Goal: Communication & Community: Answer question/provide support

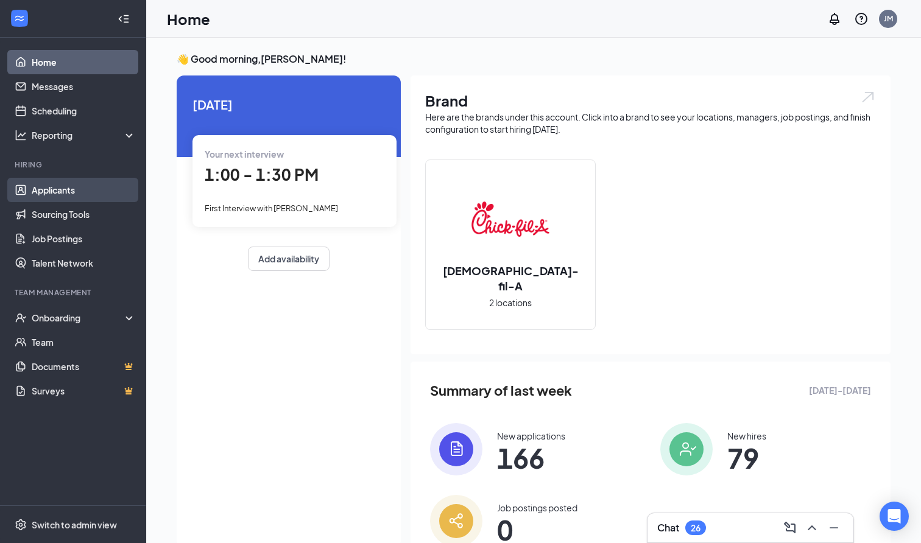
click at [50, 197] on link "Applicants" at bounding box center [84, 190] width 104 height 24
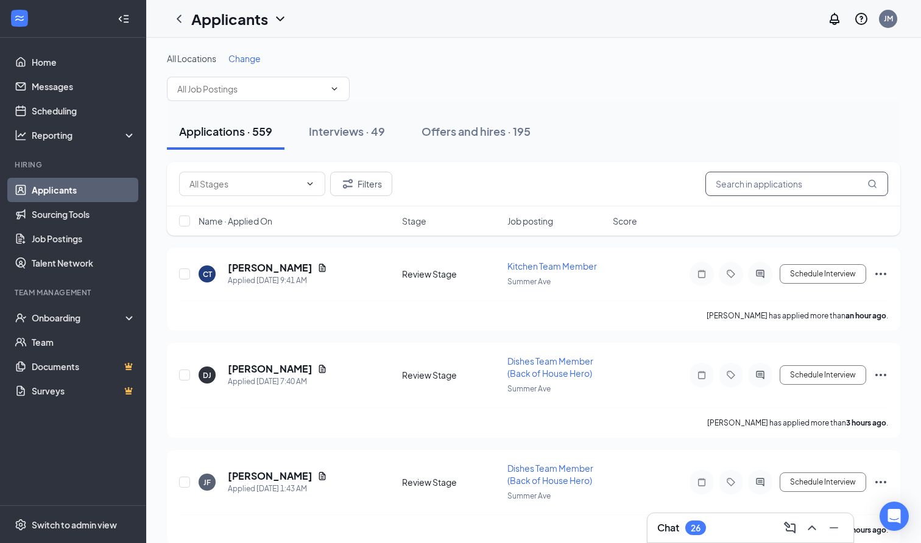
click at [751, 186] on input "text" at bounding box center [796, 184] width 183 height 24
click at [763, 178] on input "text" at bounding box center [796, 184] width 183 height 24
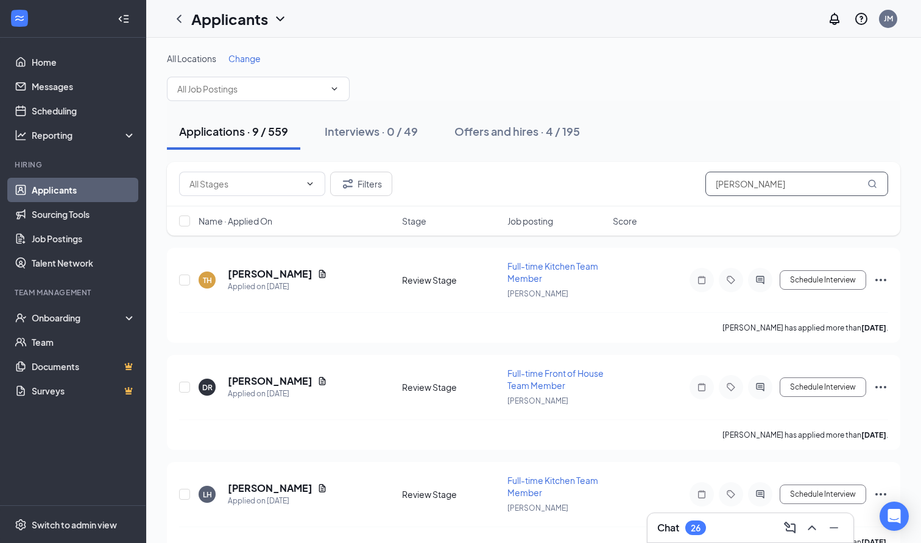
type input "Harris"
drag, startPoint x: 763, startPoint y: 178, endPoint x: 465, endPoint y: 134, distance: 301.2
click at [465, 134] on div "Offers and hires · 4 / 195" at bounding box center [516, 131] width 125 height 15
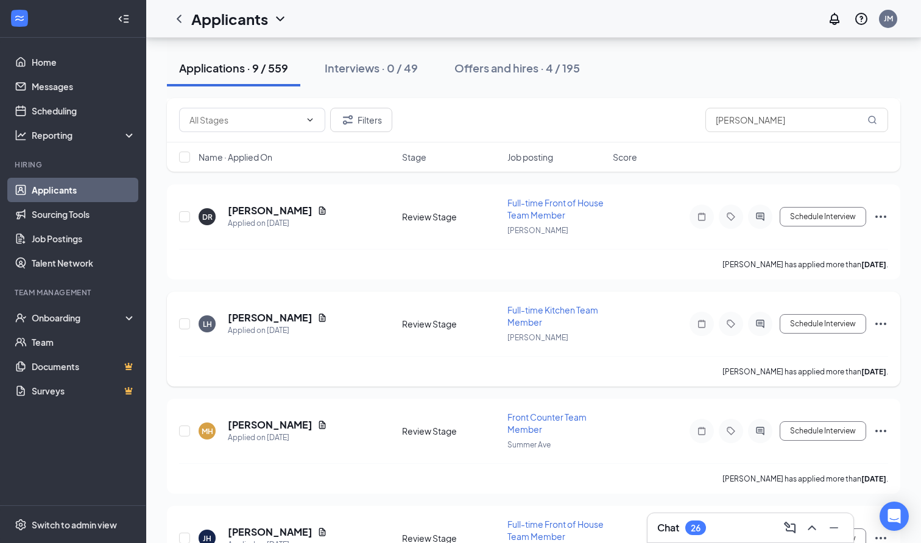
scroll to position [425, 0]
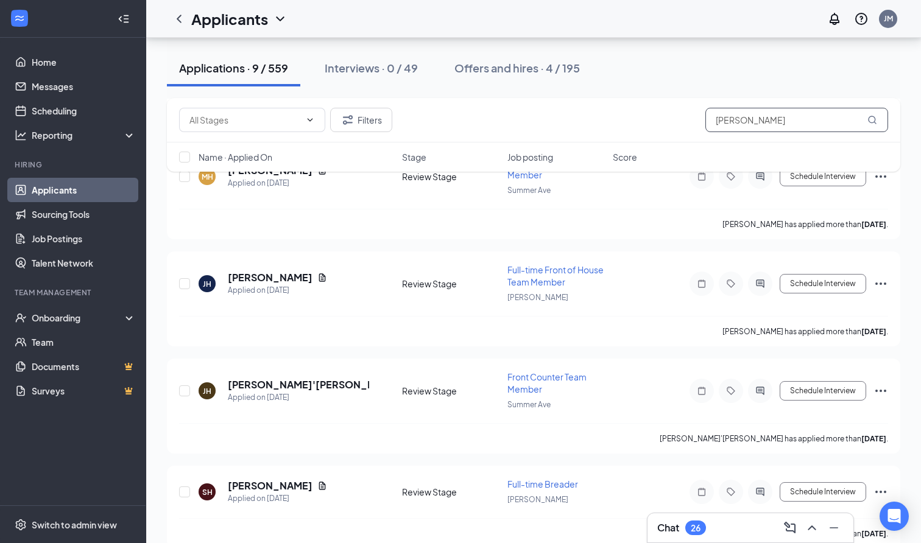
click at [775, 110] on input "Harris" at bounding box center [796, 120] width 183 height 24
type input "Elijah Harris"
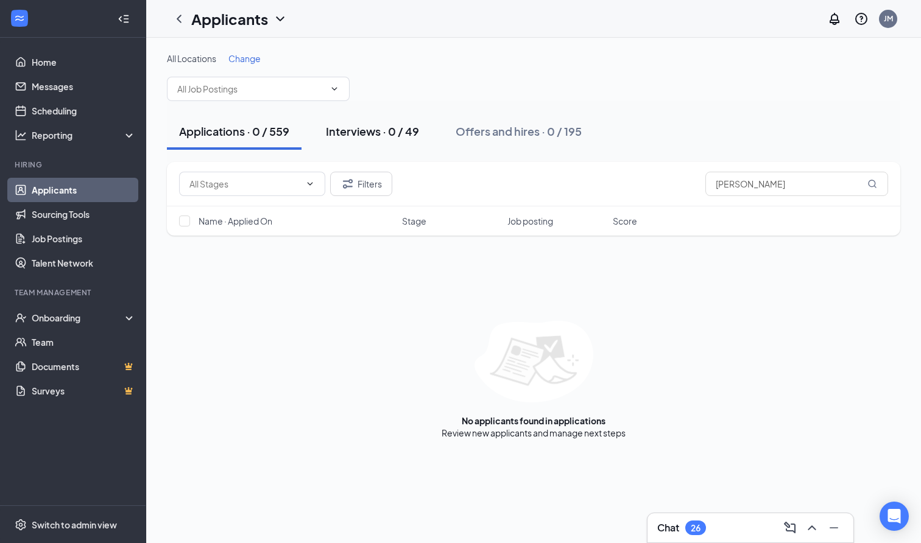
click at [377, 140] on button "Interviews · 0 / 49" at bounding box center [373, 131] width 118 height 37
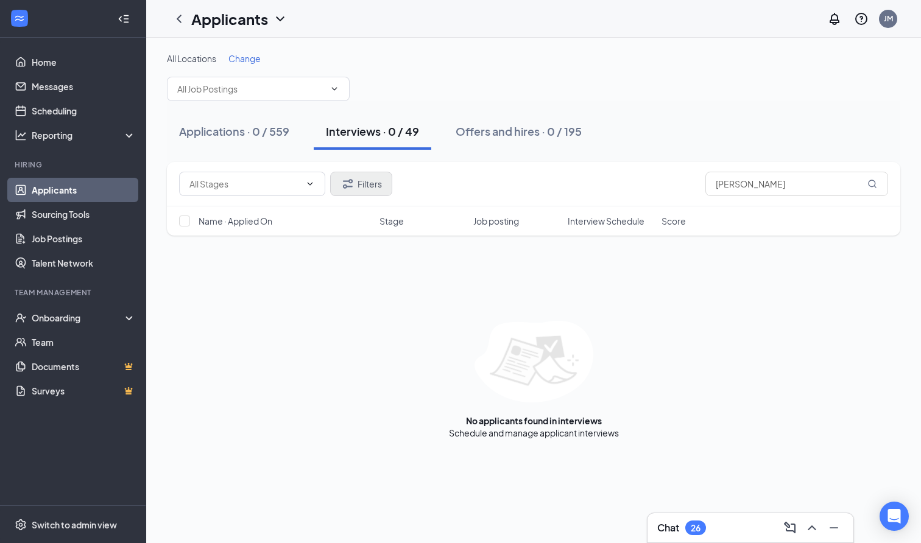
click at [386, 189] on button "Filters" at bounding box center [361, 184] width 62 height 24
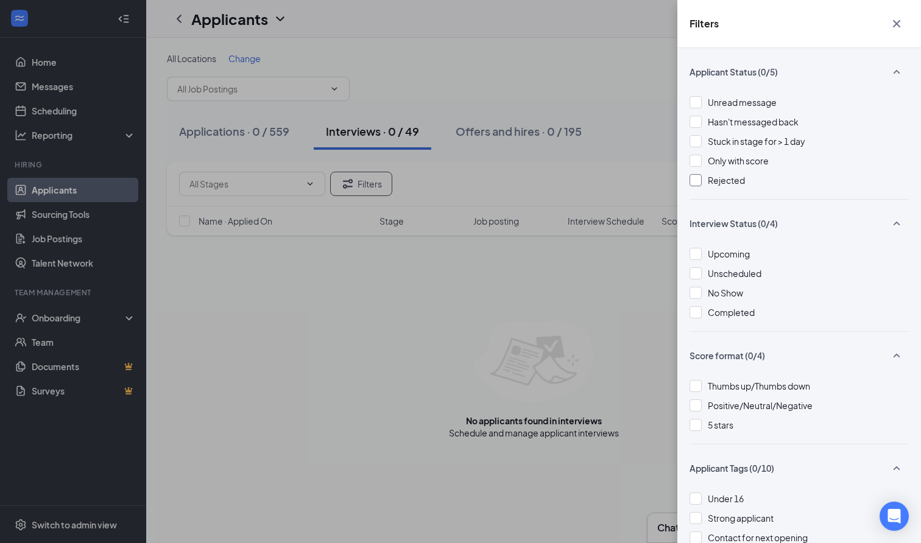
click at [696, 181] on div at bounding box center [696, 180] width 12 height 12
click at [527, 79] on div "Filters Applicant Status (1/5) Unread message Hasn't messaged back Stuck in sta…" at bounding box center [460, 271] width 921 height 543
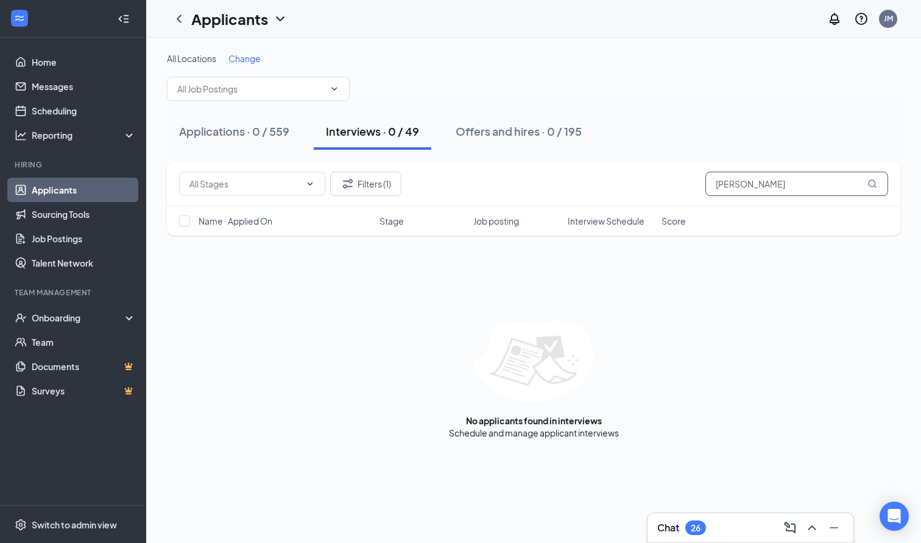
click at [743, 189] on input "Elijah Harris" at bounding box center [796, 184] width 183 height 24
click at [780, 186] on input "Elijah Harris" at bounding box center [796, 184] width 183 height 24
click at [58, 106] on link "Scheduling" at bounding box center [84, 111] width 104 height 24
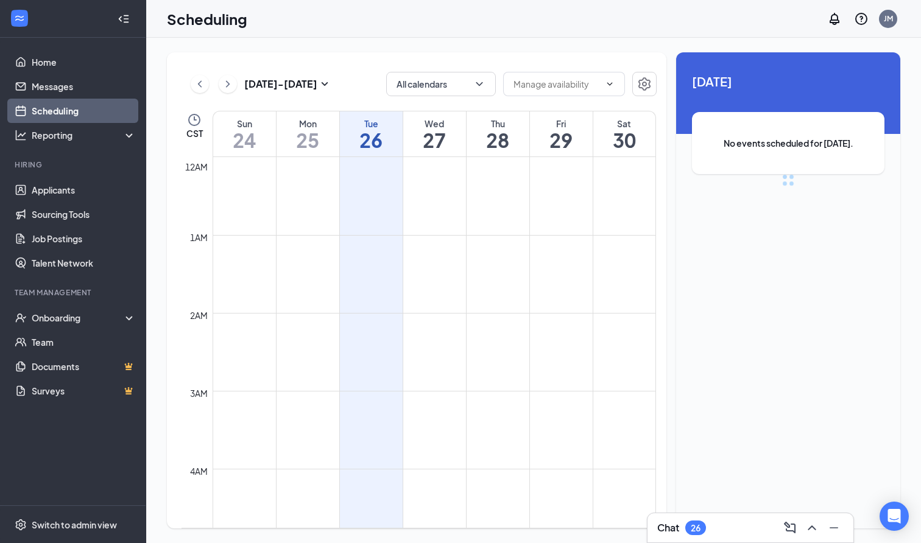
scroll to position [599, 0]
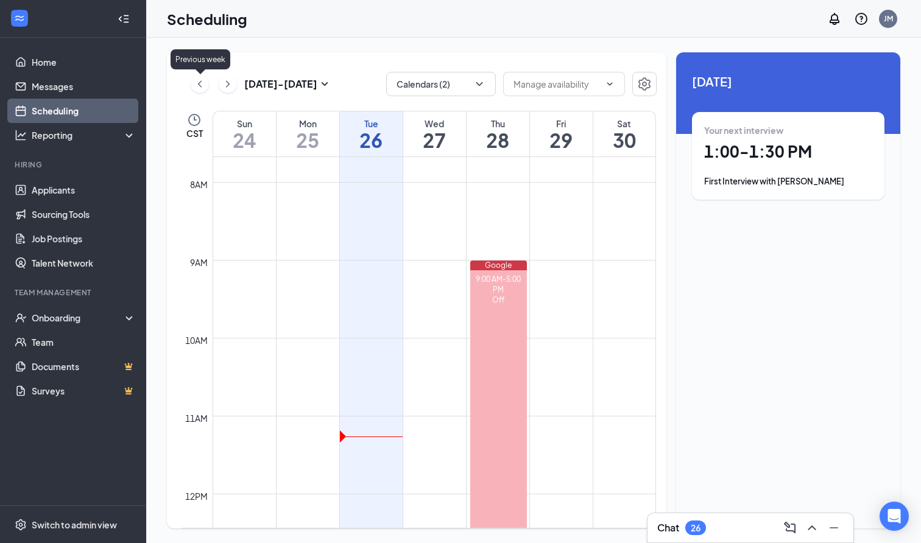
click at [198, 83] on icon "ChevronLeft" at bounding box center [200, 84] width 12 height 15
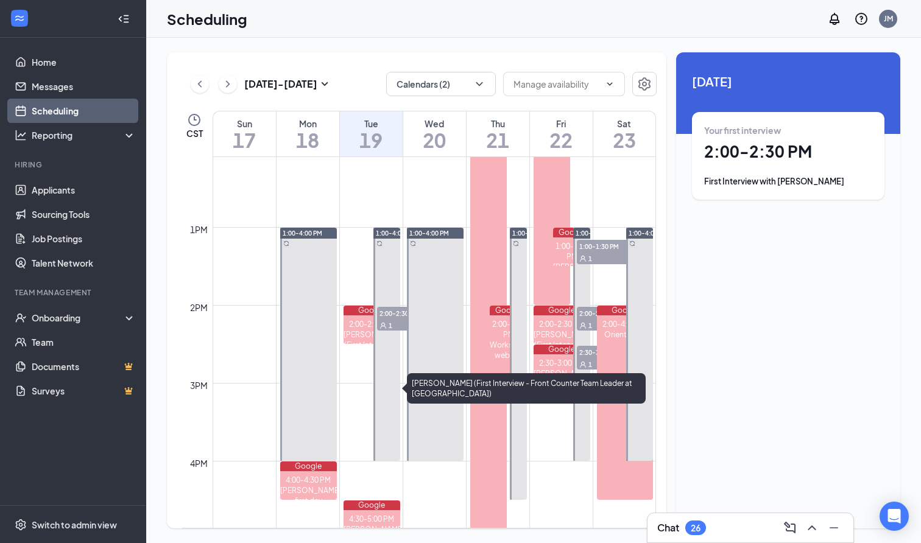
scroll to position [945, 0]
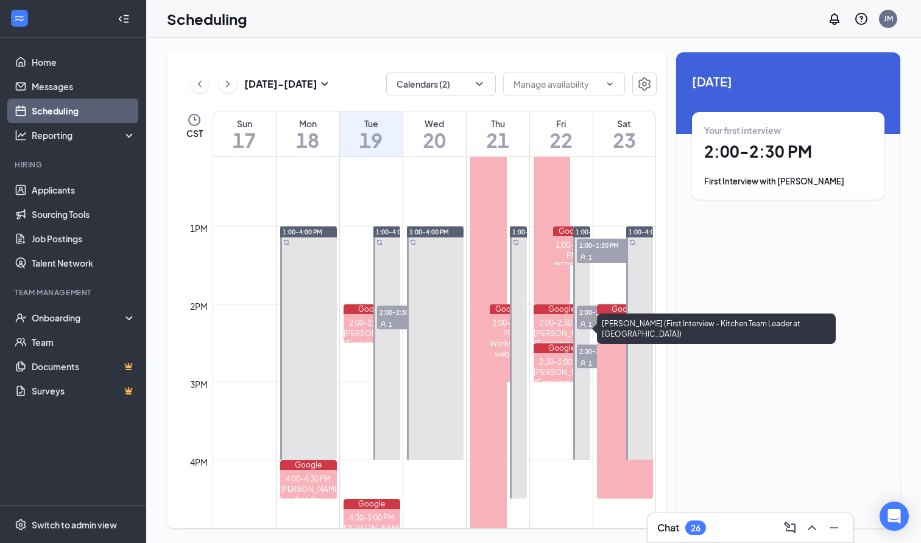
click at [561, 328] on div "Elijah Hearns (First Interview - Kitchen Team Leader at Summer Ave)" at bounding box center [562, 354] width 57 height 52
click at [553, 323] on div "2:00-2:30 PM" at bounding box center [562, 323] width 57 height 10
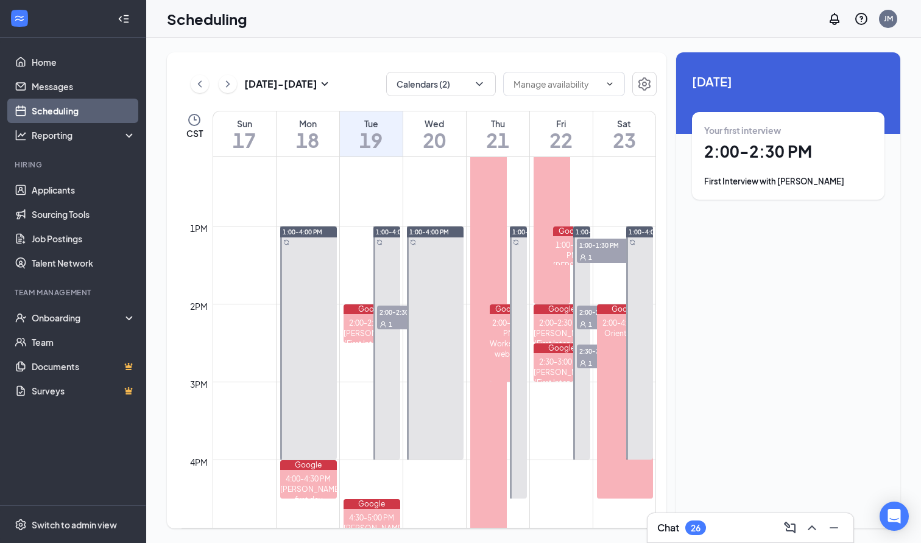
click at [588, 319] on div "1" at bounding box center [607, 324] width 61 height 12
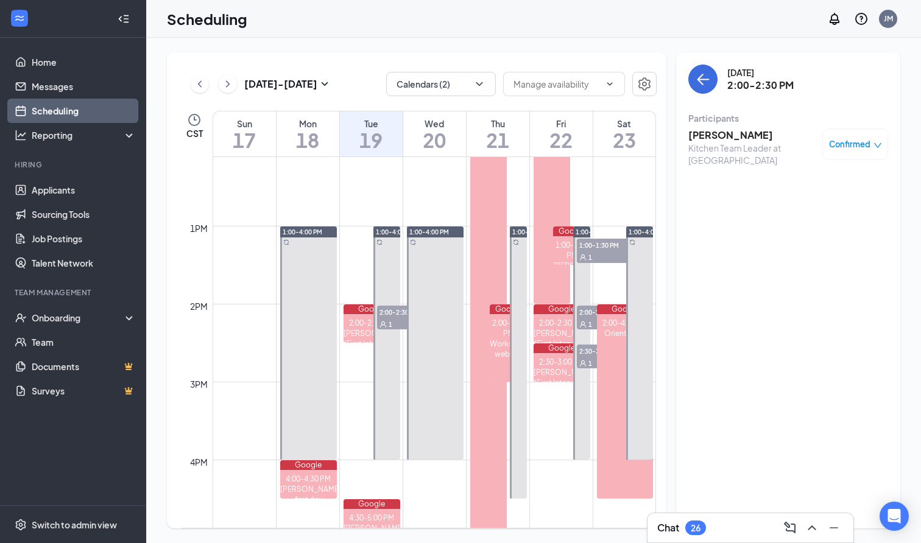
click at [707, 133] on h3 "Elijah Hearns" at bounding box center [752, 135] width 128 height 13
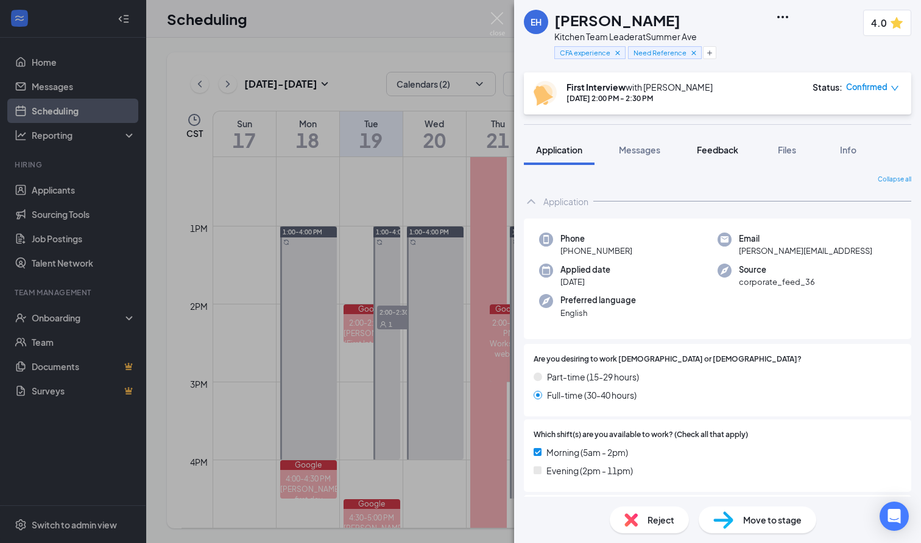
click at [715, 147] on span "Feedback" at bounding box center [717, 149] width 41 height 11
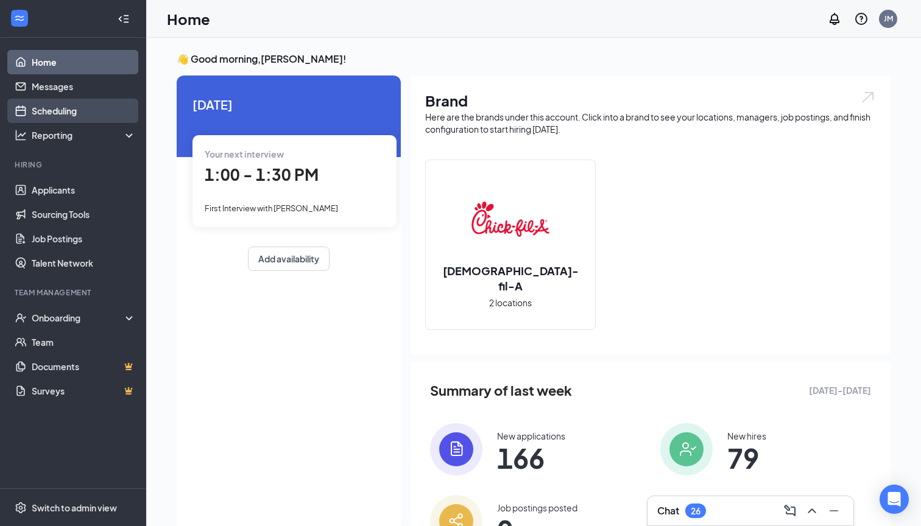
click at [70, 107] on link "Scheduling" at bounding box center [84, 111] width 104 height 24
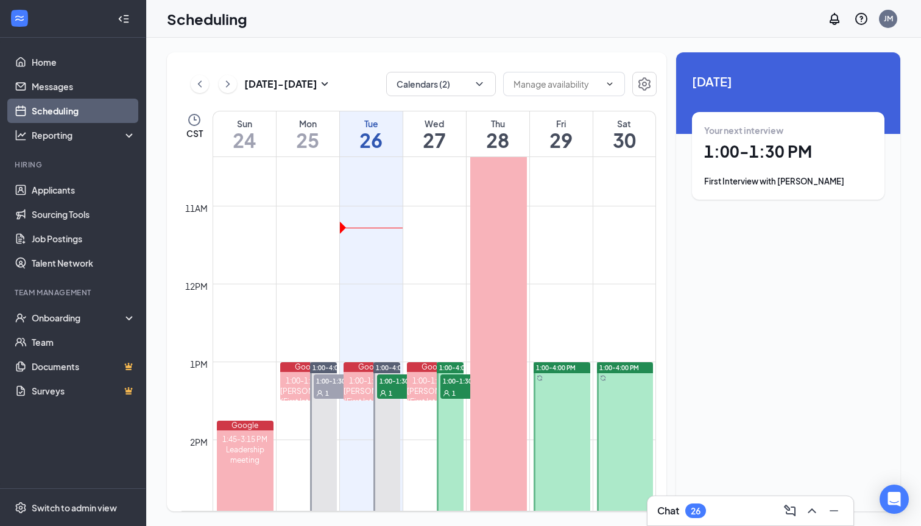
scroll to position [819, 0]
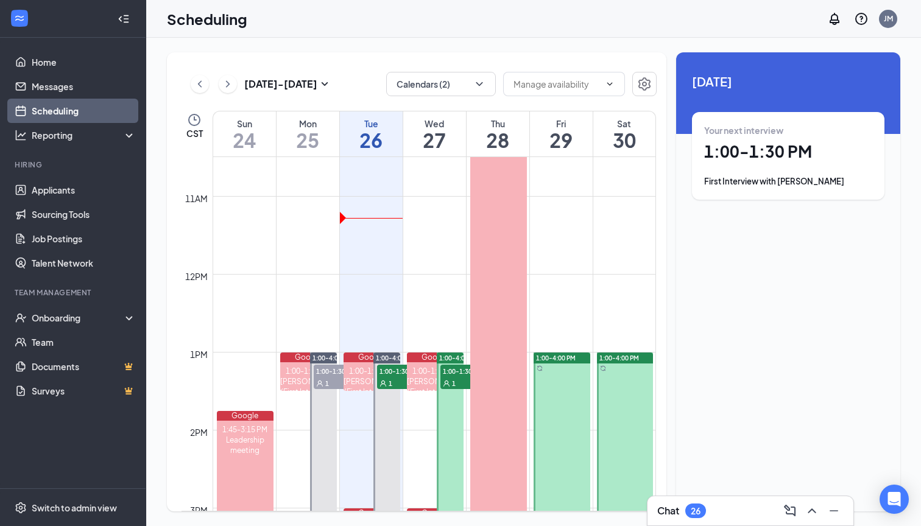
click at [327, 374] on span "1:00-1:30 PM" at bounding box center [344, 371] width 61 height 12
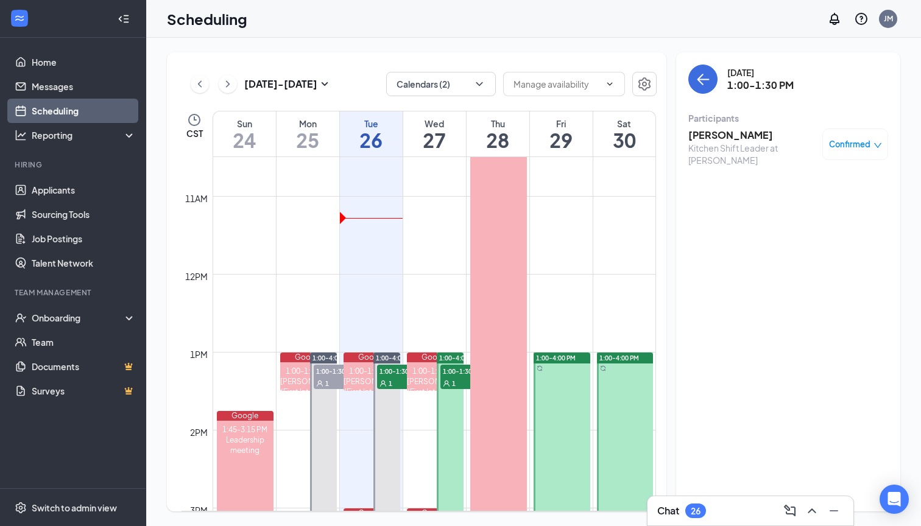
click at [711, 135] on h3 "Brian Woodson" at bounding box center [752, 135] width 128 height 13
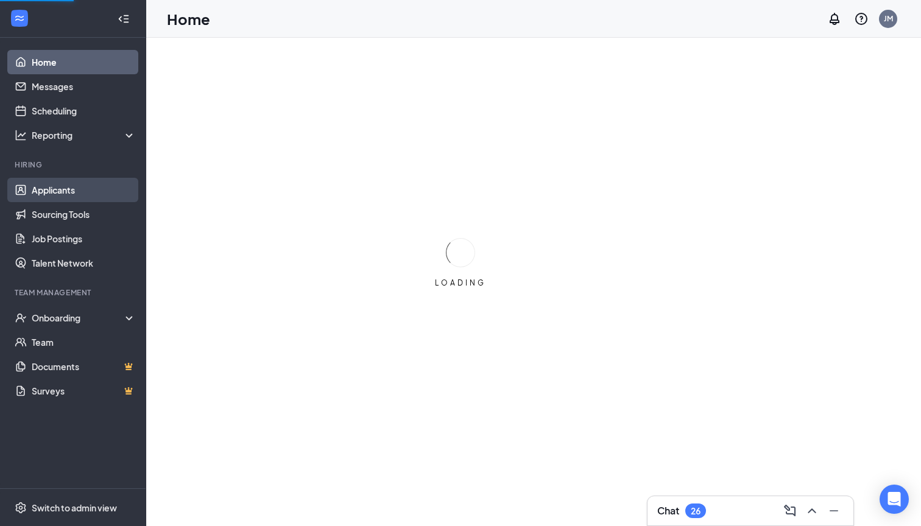
click at [72, 189] on link "Applicants" at bounding box center [84, 190] width 104 height 24
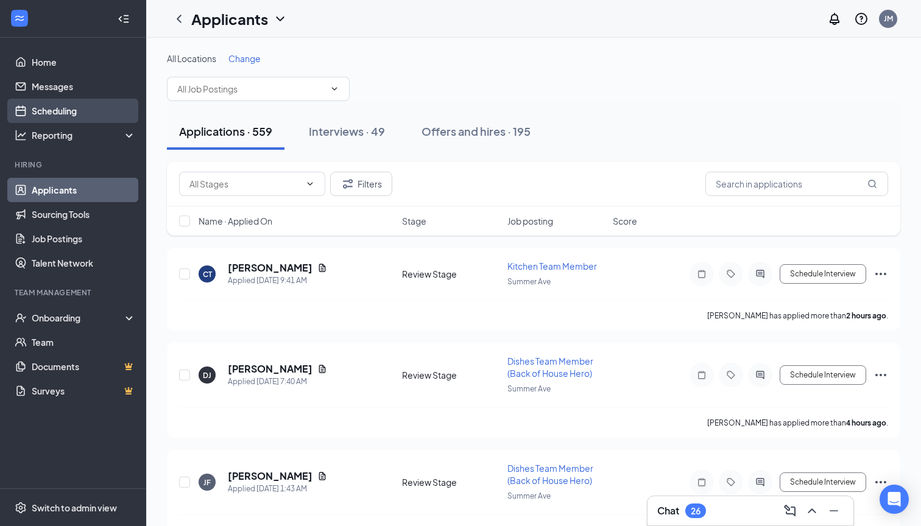
click at [115, 107] on link "Scheduling" at bounding box center [84, 111] width 104 height 24
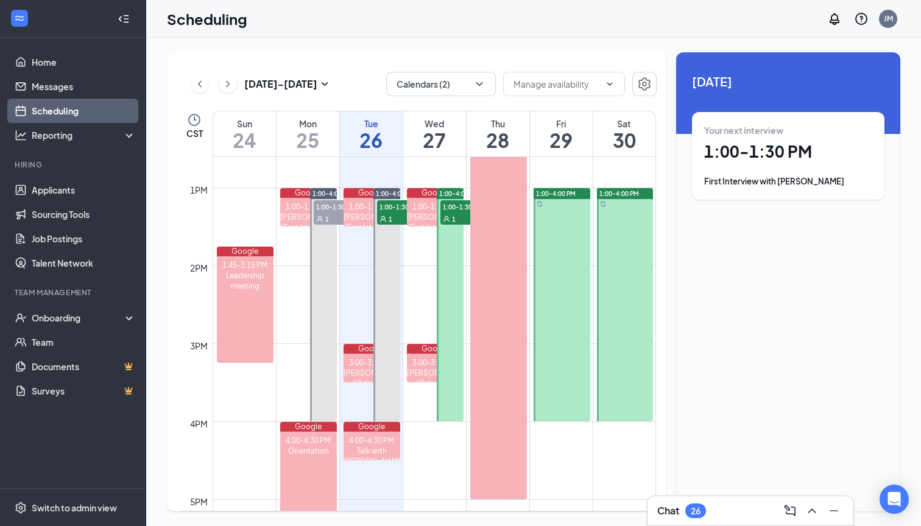
scroll to position [1007, 0]
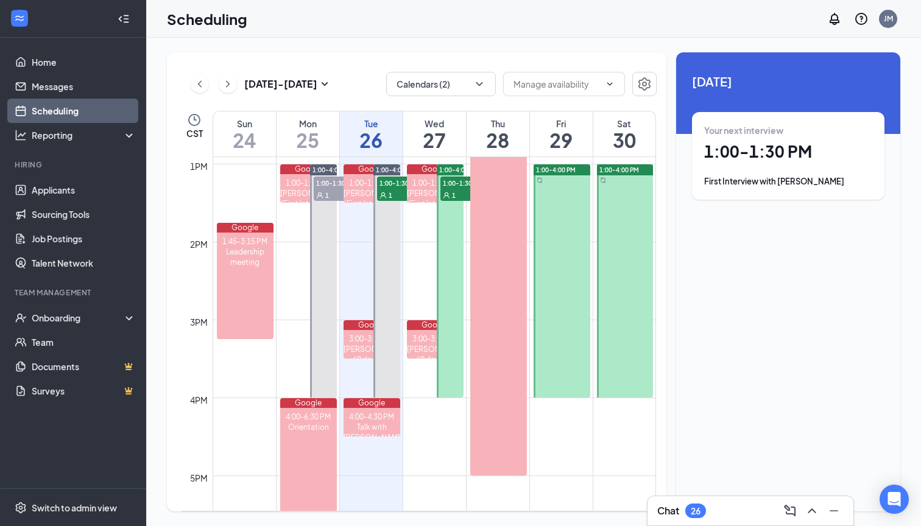
click at [454, 188] on span "1:00-1:30 PM" at bounding box center [470, 183] width 61 height 12
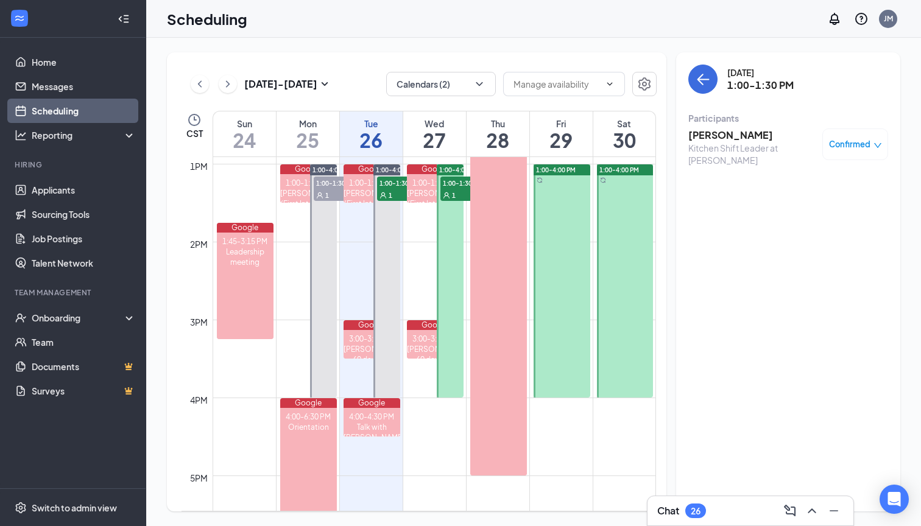
click at [715, 133] on h3 "Suzana Seferovic" at bounding box center [752, 135] width 128 height 13
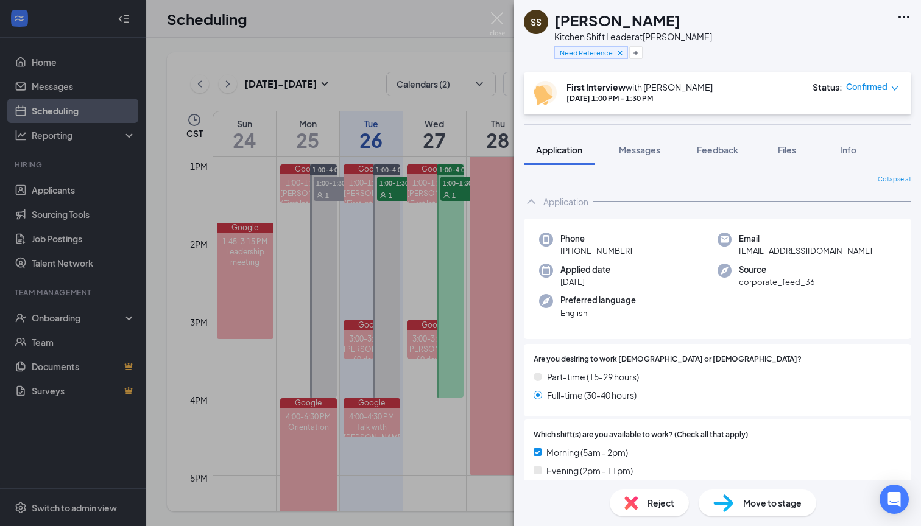
click at [868, 83] on span "Confirmed" at bounding box center [866, 87] width 41 height 12
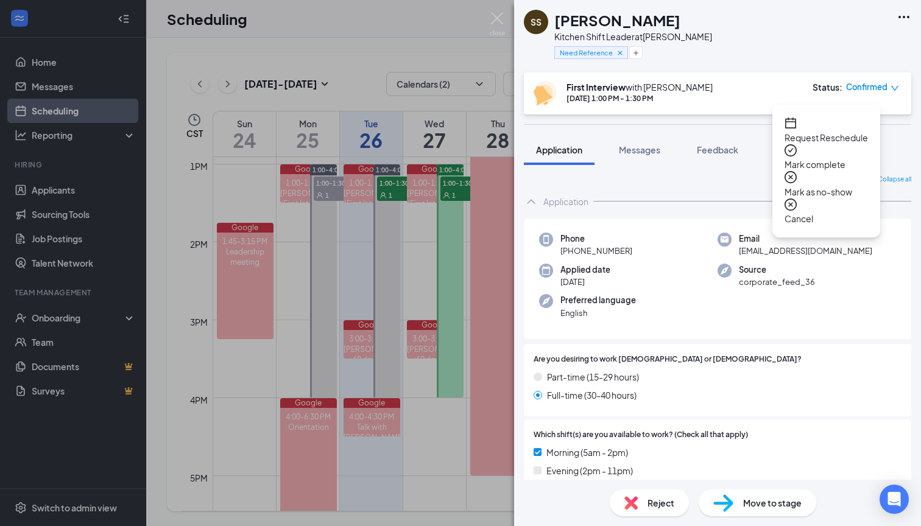
click at [843, 43] on div "SS Suzana Seferovic Kitchen Shift Leader at Whitten Rd Need Reference" at bounding box center [717, 36] width 407 height 72
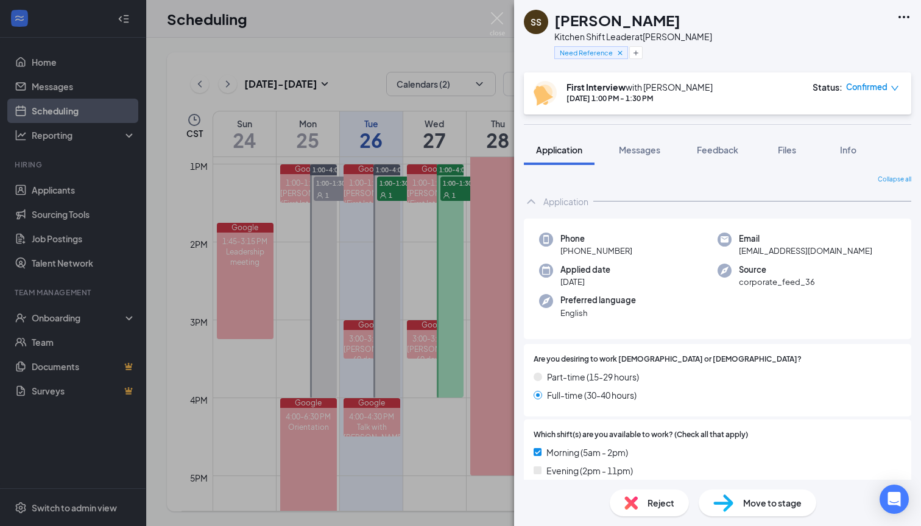
click at [411, 258] on div "SS Suzana Seferovic Kitchen Shift Leader at Whitten Rd Need Reference First Int…" at bounding box center [460, 263] width 921 height 526
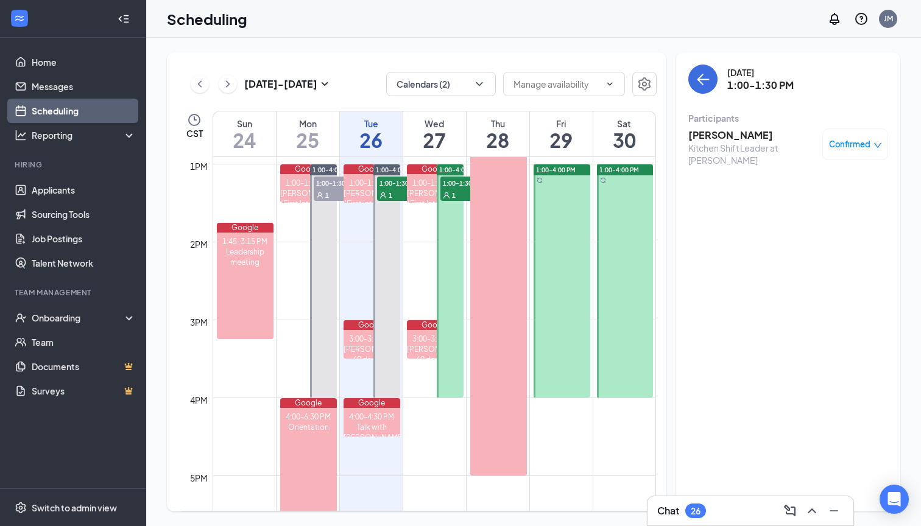
click at [451, 246] on div at bounding box center [450, 280] width 27 height 233
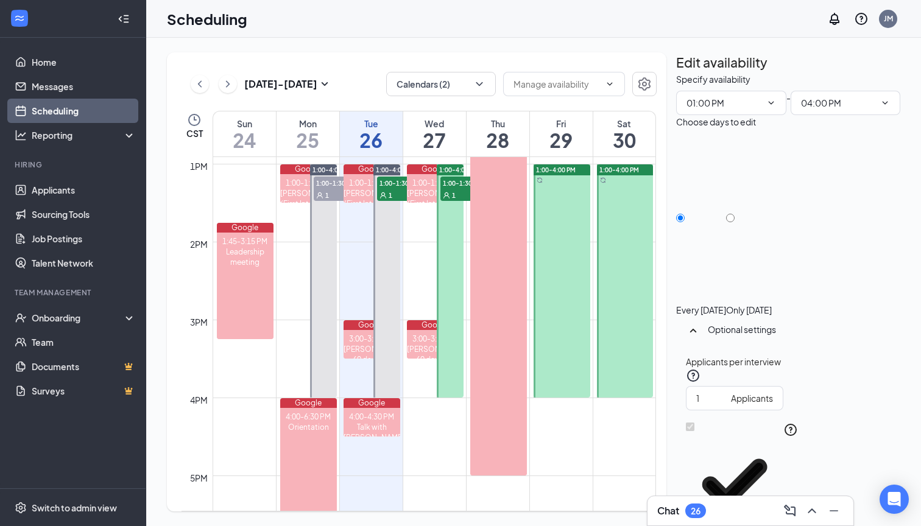
scroll to position [52, 0]
click at [626, 293] on div at bounding box center [625, 280] width 57 height 233
click at [735, 214] on input "Only Saturday, Aug 30" at bounding box center [730, 218] width 9 height 9
radio input "true"
radio input "false"
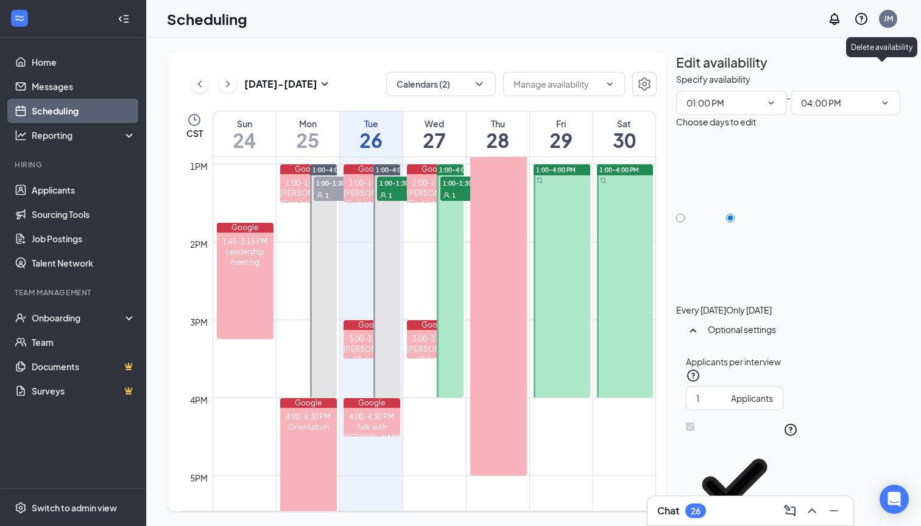
click at [676, 72] on icon "TrashOutline" at bounding box center [676, 72] width 0 height 0
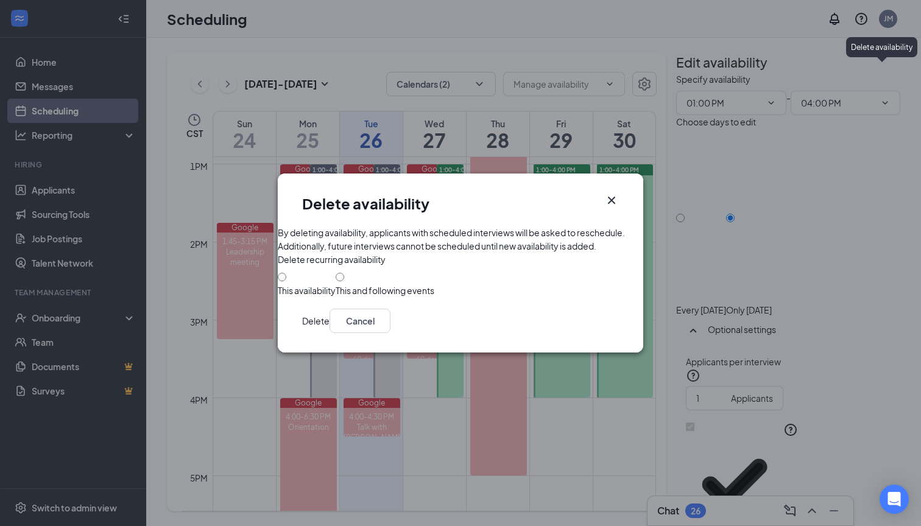
click at [607, 193] on icon "Cross" at bounding box center [611, 200] width 15 height 15
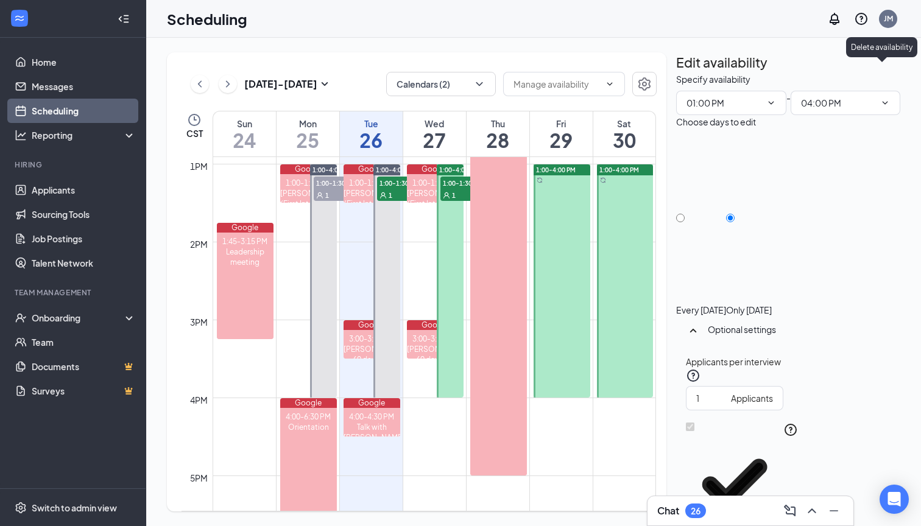
click at [689, 74] on icon "TrashOutline" at bounding box center [683, 80] width 11 height 12
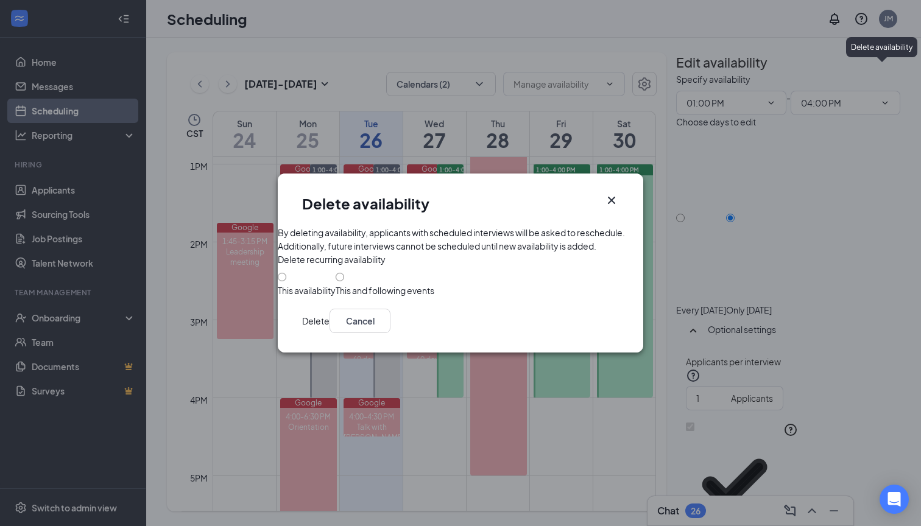
click at [308, 284] on div at bounding box center [307, 284] width 58 height 0
click at [286, 281] on input "This availability" at bounding box center [282, 277] width 9 height 9
radio input "true"
click at [330, 333] on button "Delete" at bounding box center [315, 321] width 27 height 24
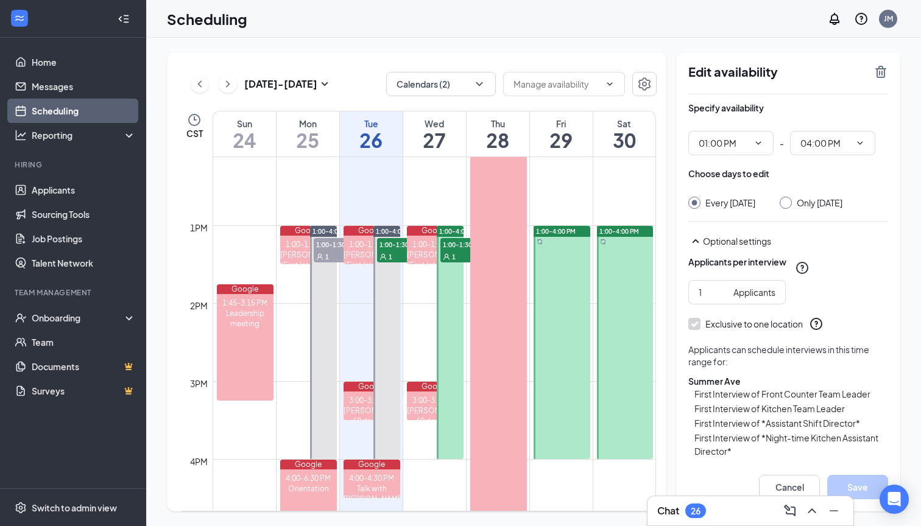
scroll to position [1002, 0]
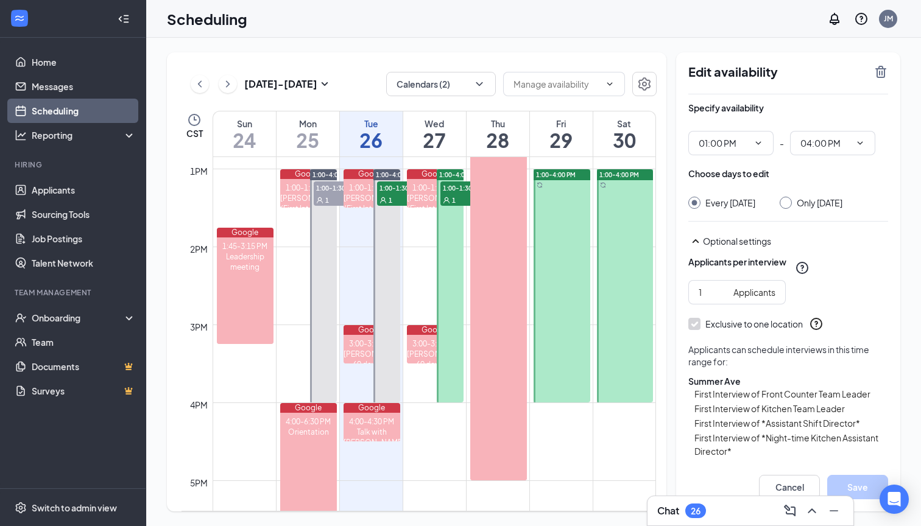
click at [571, 250] on div at bounding box center [562, 285] width 57 height 233
click at [883, 68] on icon "TrashOutline" at bounding box center [880, 72] width 11 height 12
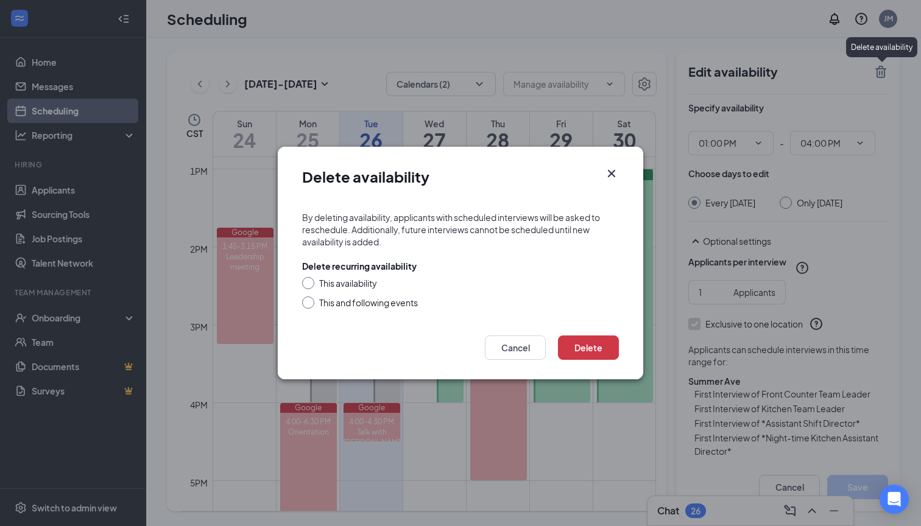
click at [366, 281] on div "This availability" at bounding box center [348, 283] width 58 height 12
click at [311, 281] on input "This availability" at bounding box center [306, 281] width 9 height 9
radio input "true"
click at [578, 348] on button "Delete" at bounding box center [588, 348] width 61 height 24
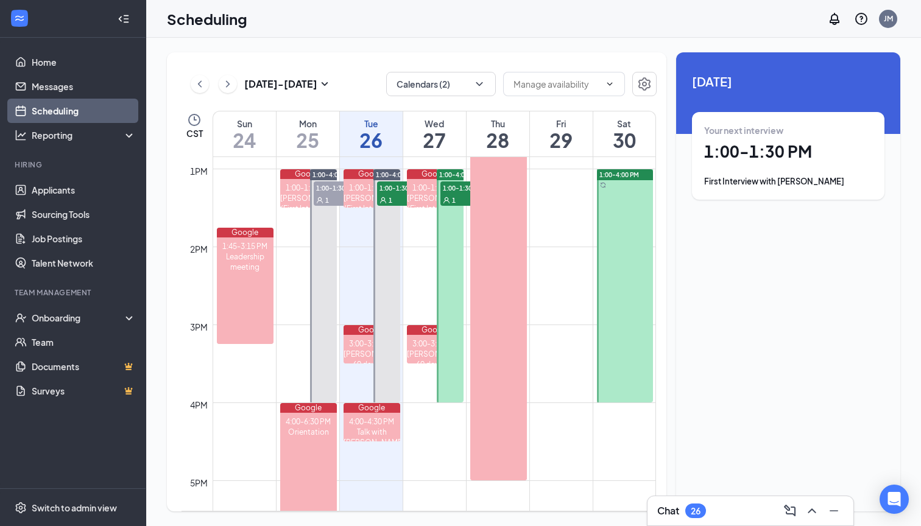
click at [626, 224] on div at bounding box center [625, 285] width 57 height 233
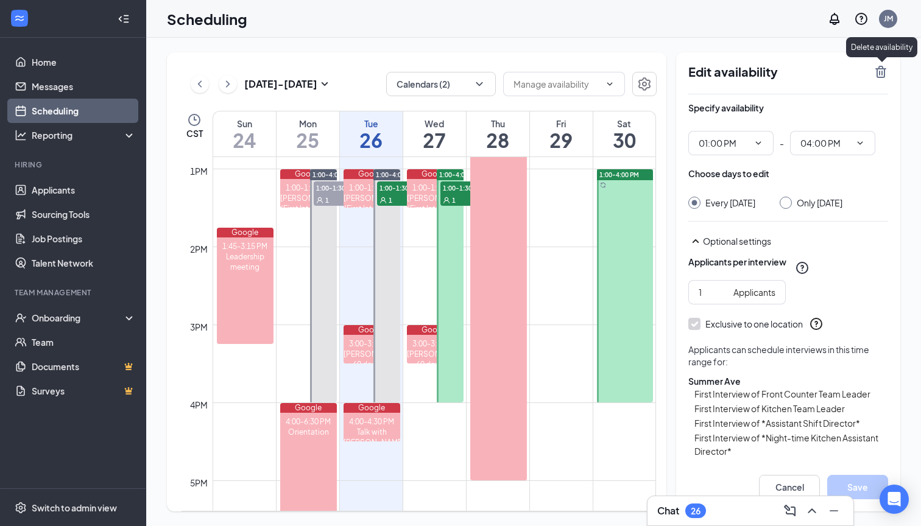
click at [885, 74] on icon "TrashOutline" at bounding box center [880, 72] width 11 height 12
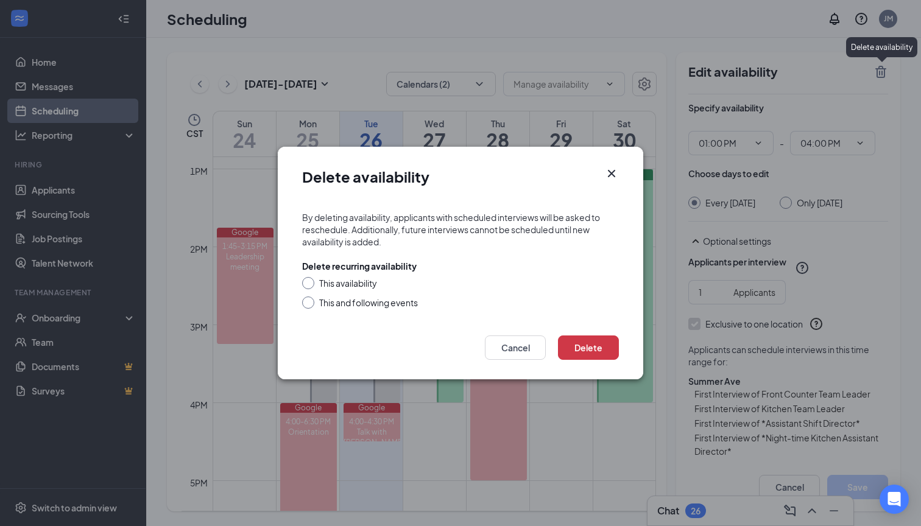
click at [346, 281] on div "This availability" at bounding box center [348, 283] width 58 height 12
click at [311, 281] on input "This availability" at bounding box center [306, 281] width 9 height 9
radio input "true"
click at [588, 353] on button "Delete" at bounding box center [588, 348] width 61 height 24
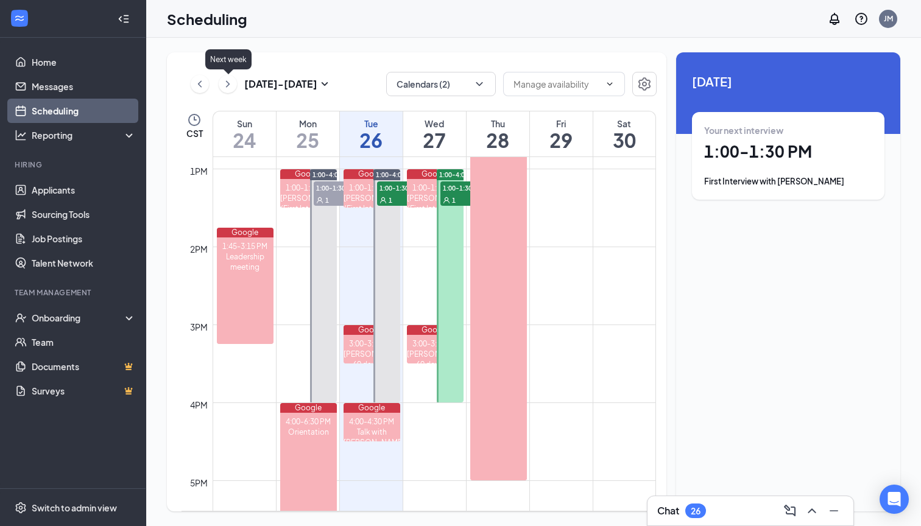
click at [226, 76] on button at bounding box center [228, 84] width 18 height 18
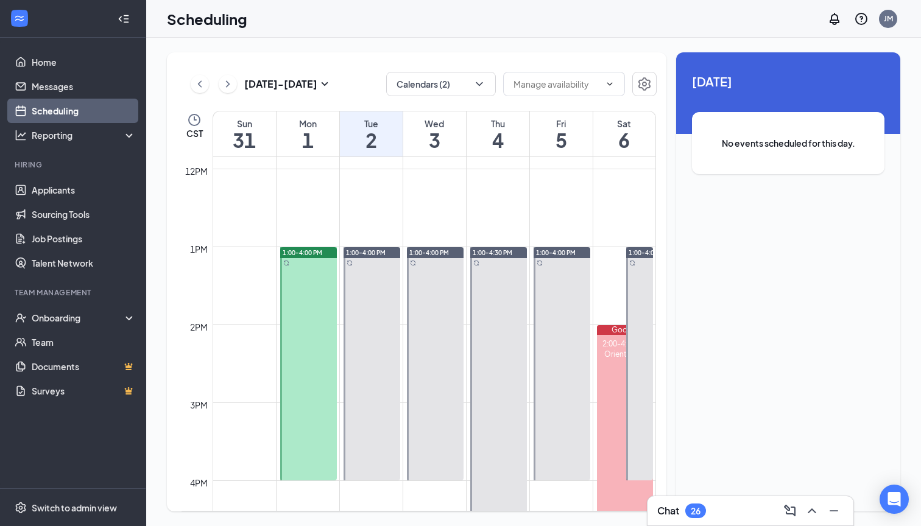
scroll to position [983, 0]
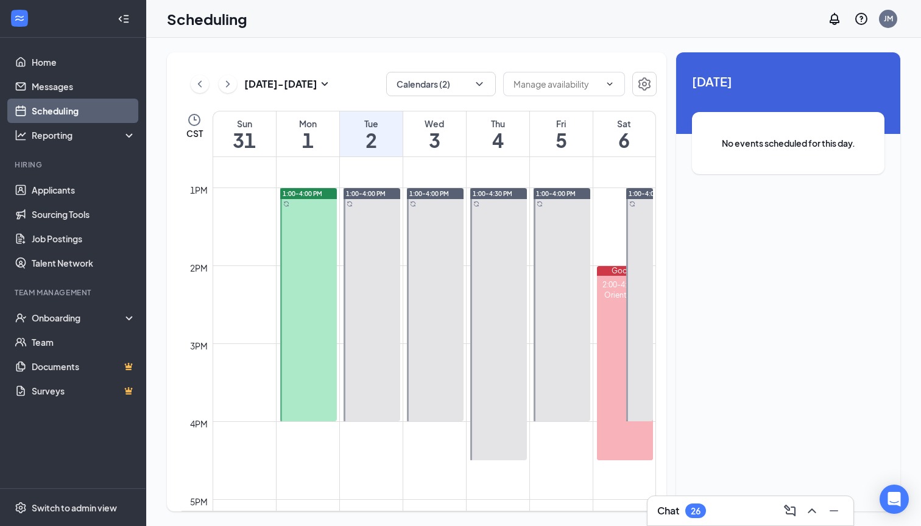
click at [307, 283] on div at bounding box center [308, 304] width 57 height 233
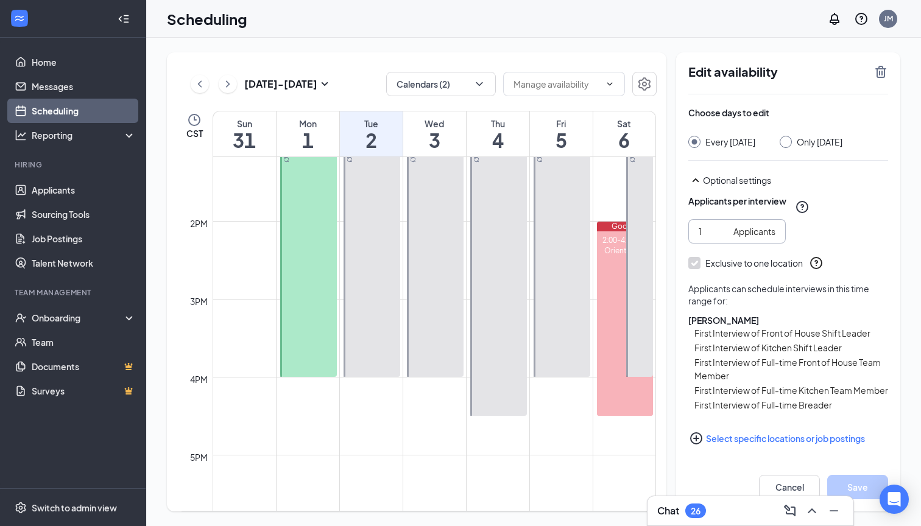
scroll to position [74, 0]
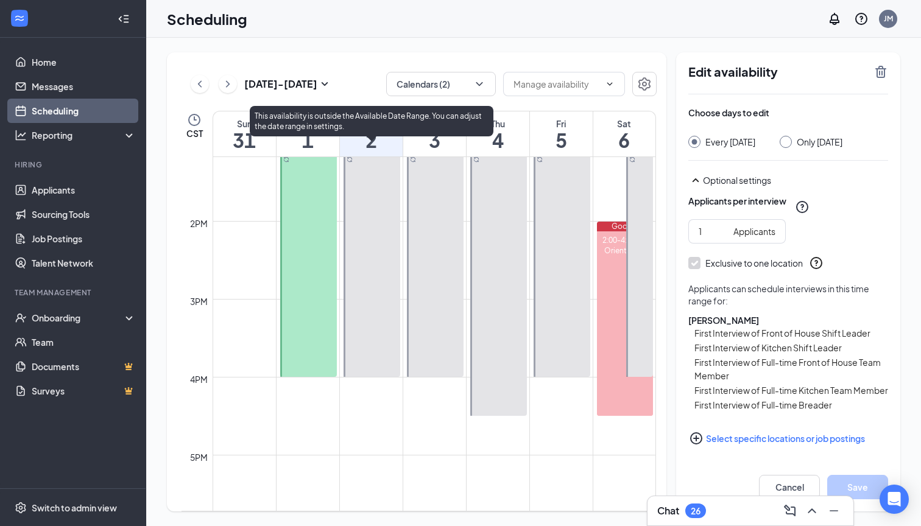
click at [378, 283] on div at bounding box center [372, 260] width 57 height 233
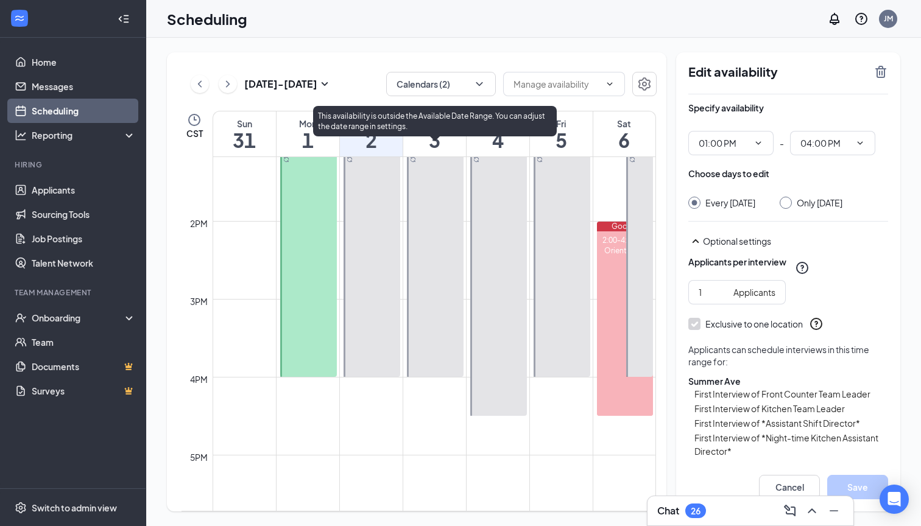
click at [441, 289] on div at bounding box center [435, 260] width 57 height 233
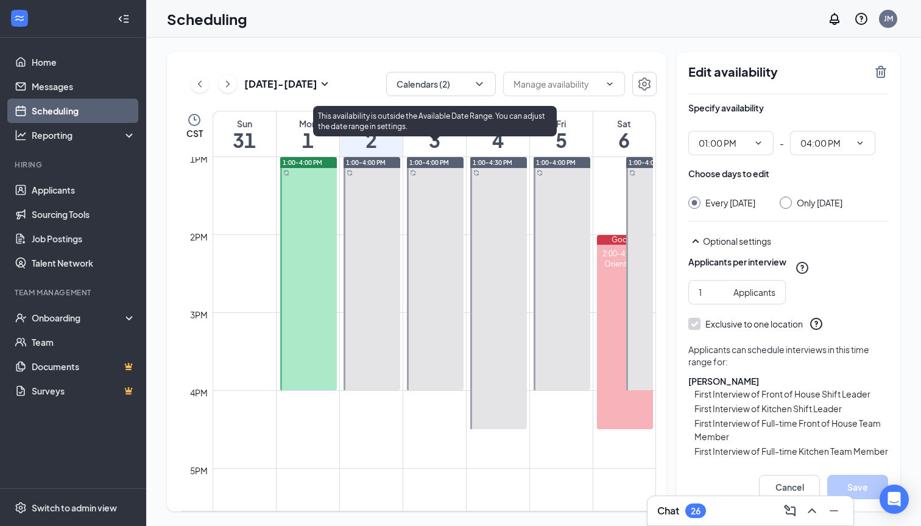
scroll to position [1015, 0]
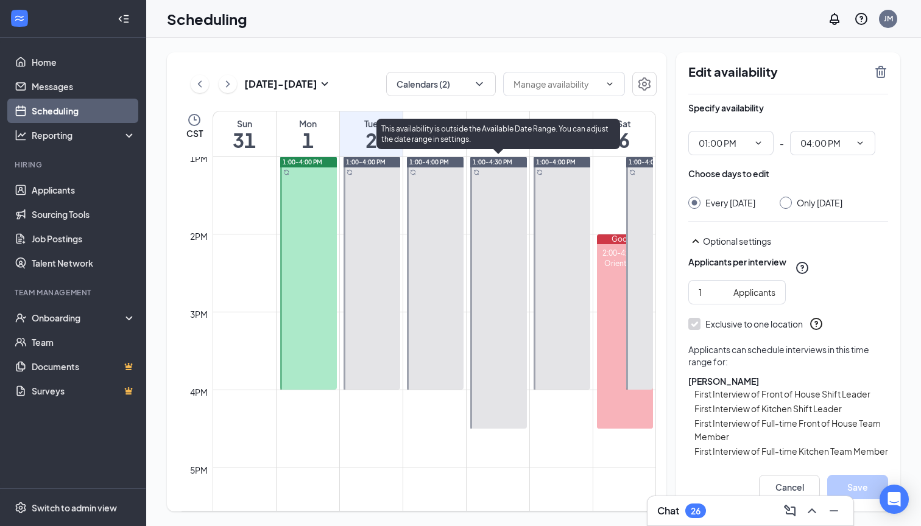
click at [490, 311] on div at bounding box center [498, 293] width 57 height 272
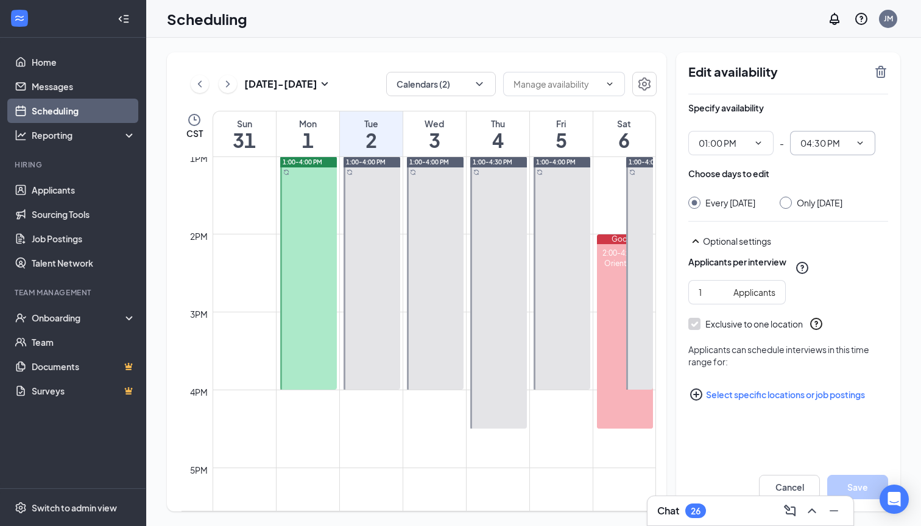
click at [833, 146] on input "04:30 PM" at bounding box center [825, 142] width 50 height 13
click at [815, 199] on div "04:00 PM" at bounding box center [817, 200] width 36 height 13
type input "04:00 PM"
click at [863, 487] on button "Save" at bounding box center [857, 487] width 61 height 24
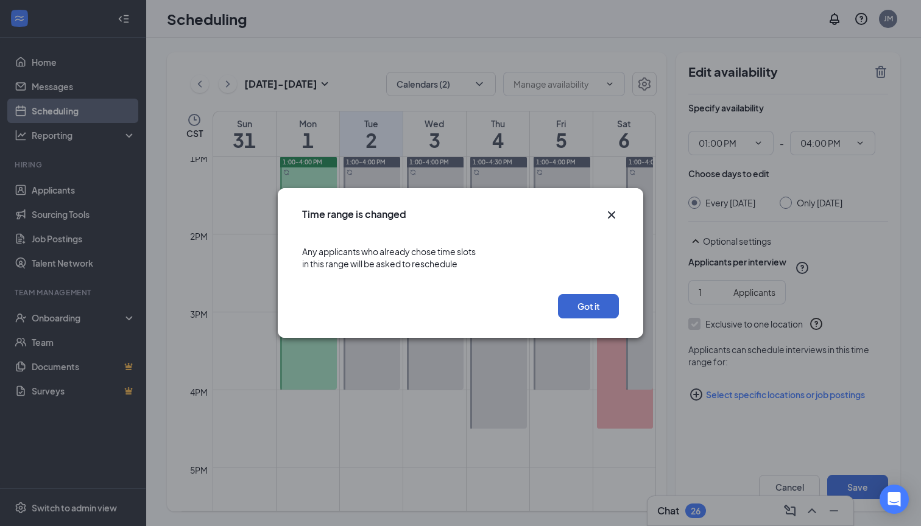
click at [585, 306] on button "Got it" at bounding box center [588, 306] width 61 height 24
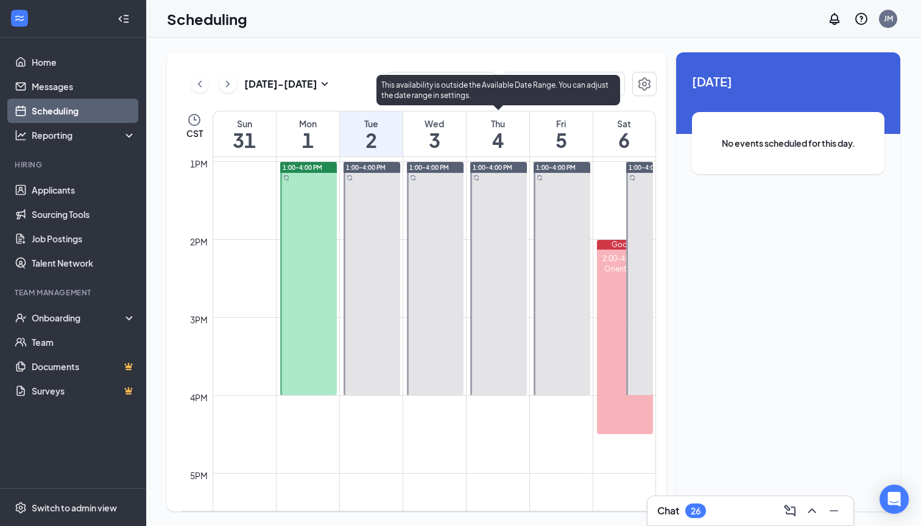
scroll to position [981, 0]
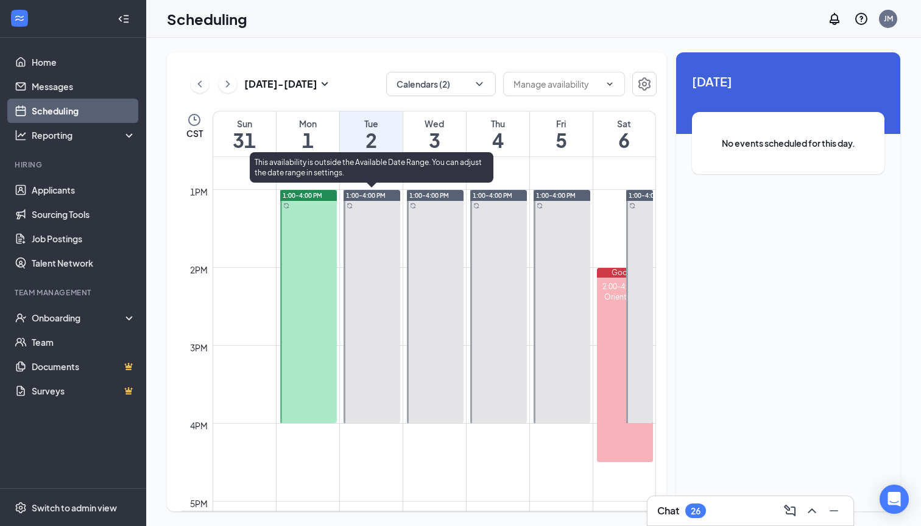
click at [367, 271] on div at bounding box center [372, 306] width 57 height 233
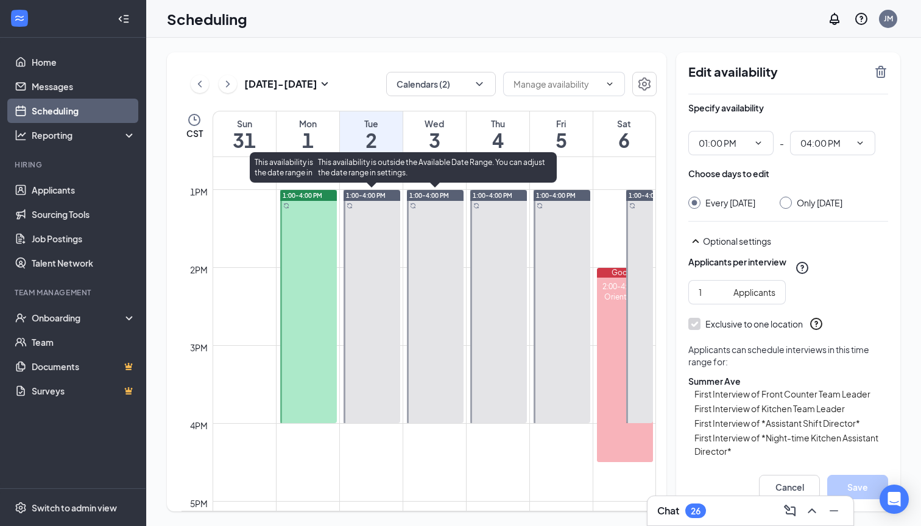
click at [446, 282] on div at bounding box center [435, 306] width 57 height 233
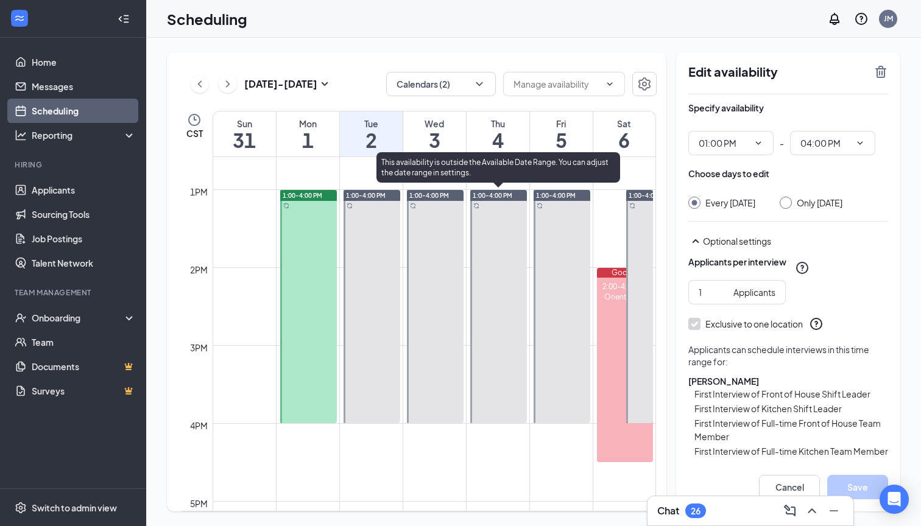
click at [502, 288] on div at bounding box center [498, 306] width 57 height 233
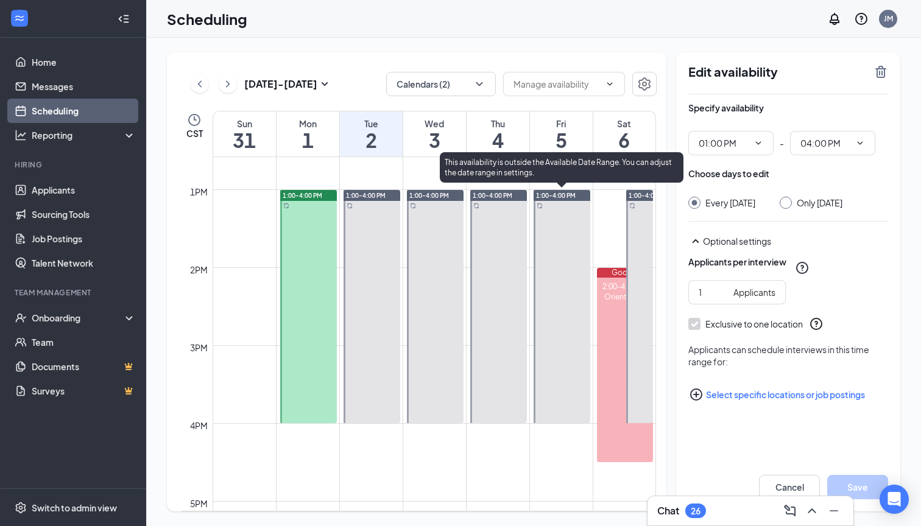
click at [554, 292] on div at bounding box center [562, 306] width 57 height 233
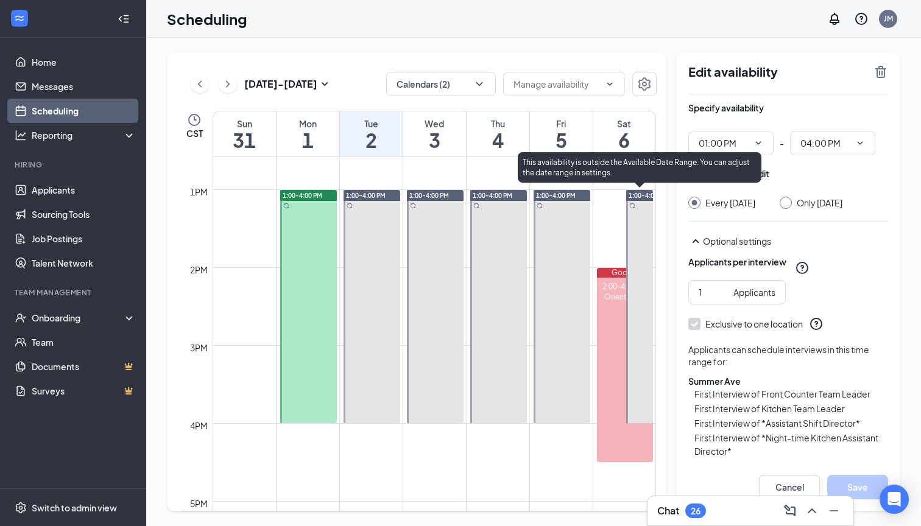
click at [642, 235] on div at bounding box center [639, 306] width 27 height 233
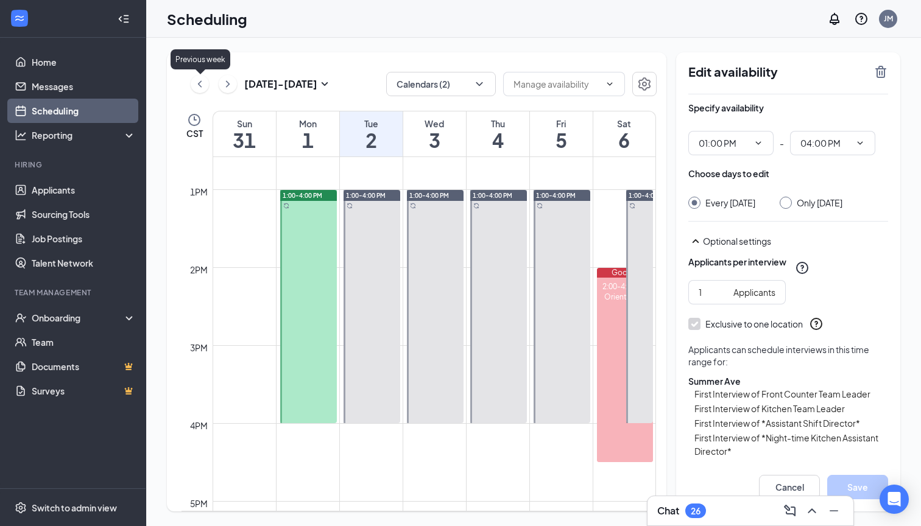
click at [200, 81] on icon "ChevronLeft" at bounding box center [200, 84] width 12 height 15
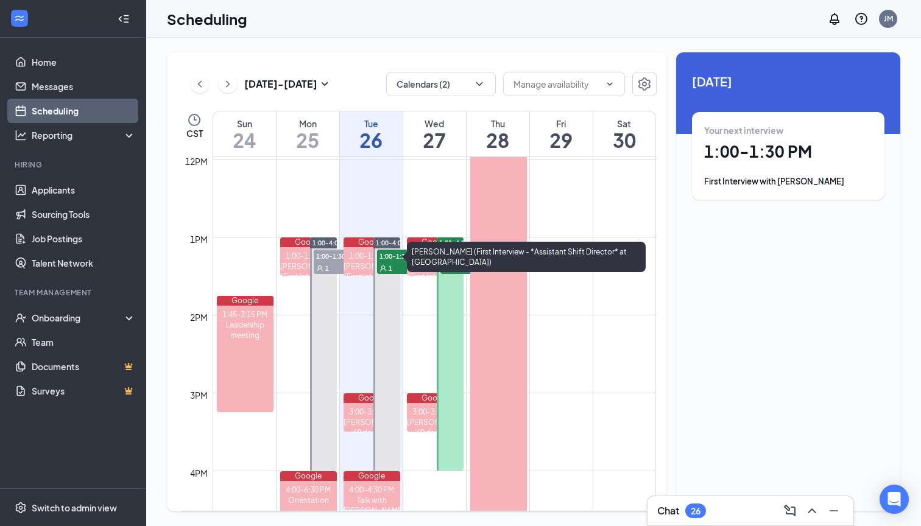
scroll to position [994, 0]
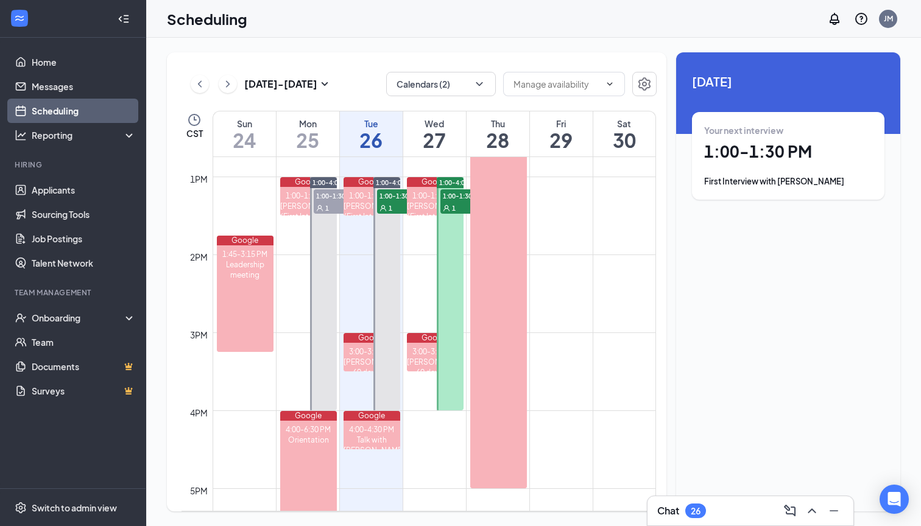
click at [445, 278] on div at bounding box center [450, 293] width 27 height 233
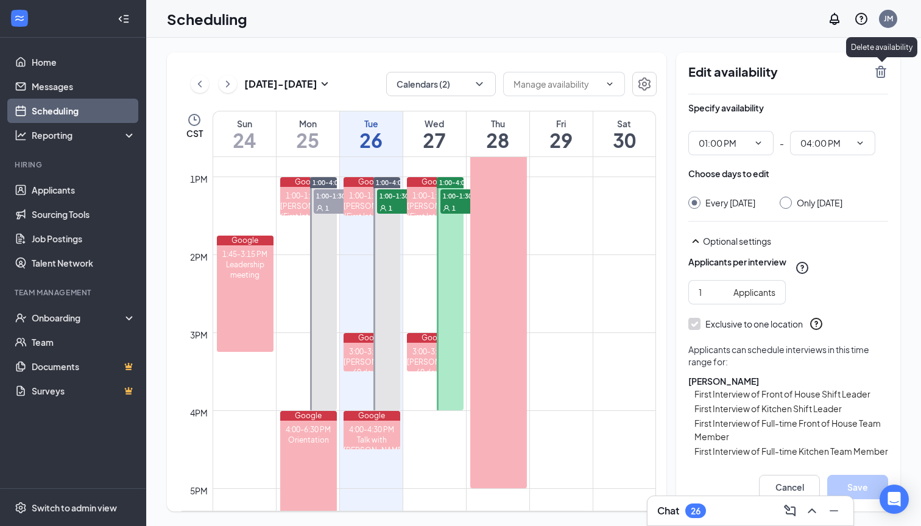
click at [885, 68] on icon "TrashOutline" at bounding box center [881, 72] width 15 height 15
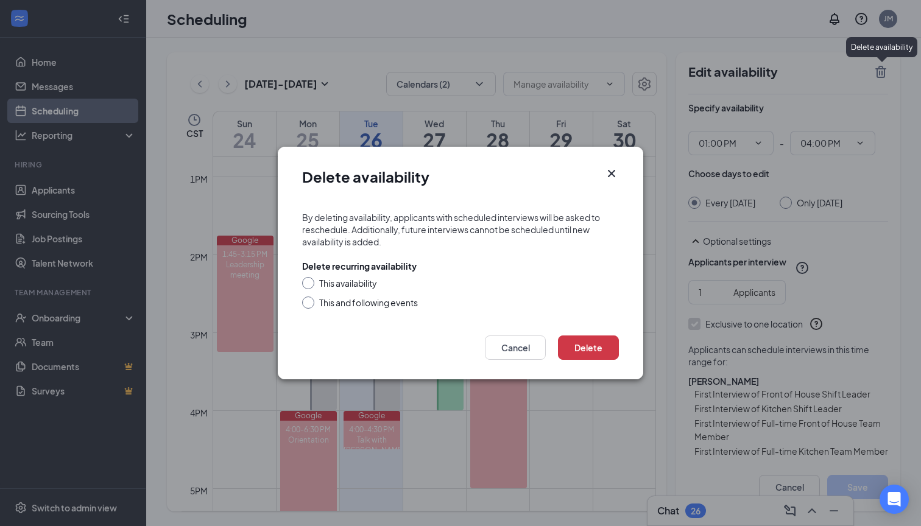
click at [329, 281] on div "This availability" at bounding box center [348, 283] width 58 height 12
click at [311, 281] on input "This availability" at bounding box center [306, 281] width 9 height 9
radio input "true"
click at [585, 345] on button "Delete" at bounding box center [588, 348] width 61 height 24
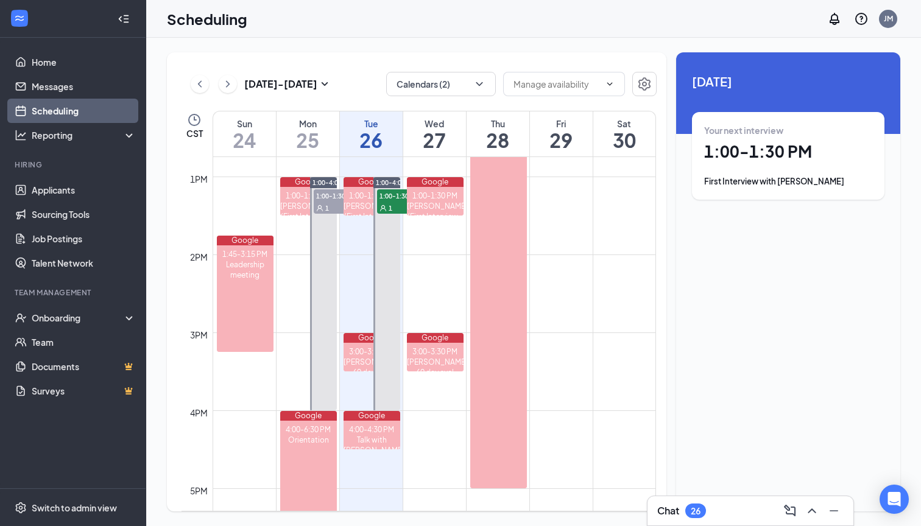
scroll to position [975, 0]
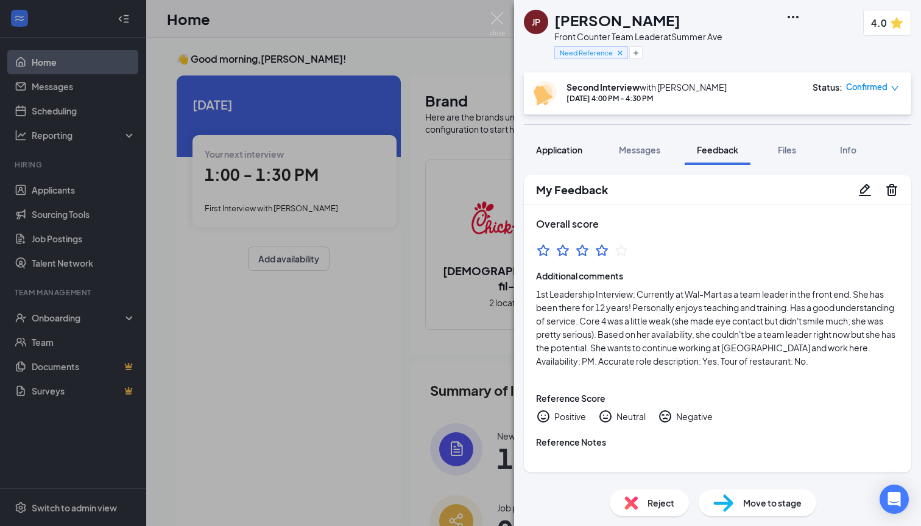
click at [549, 155] on div "Application" at bounding box center [559, 150] width 46 height 12
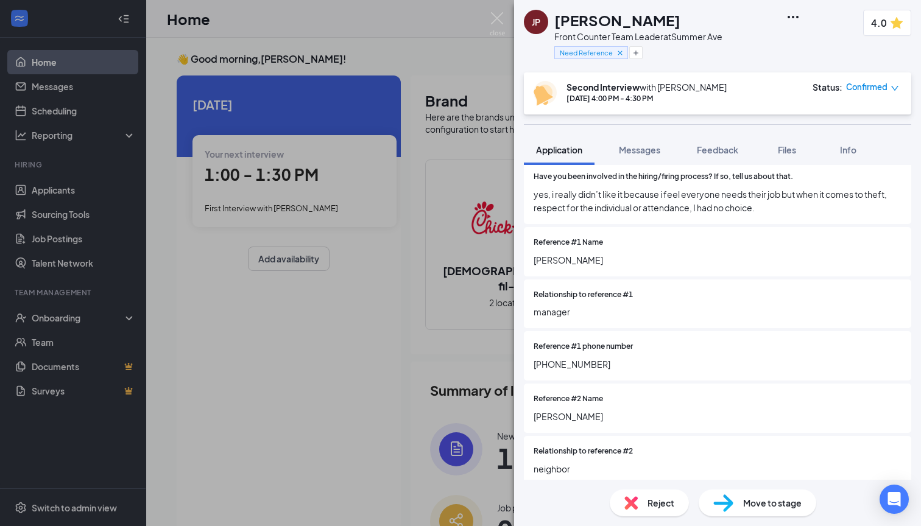
scroll to position [2517, 0]
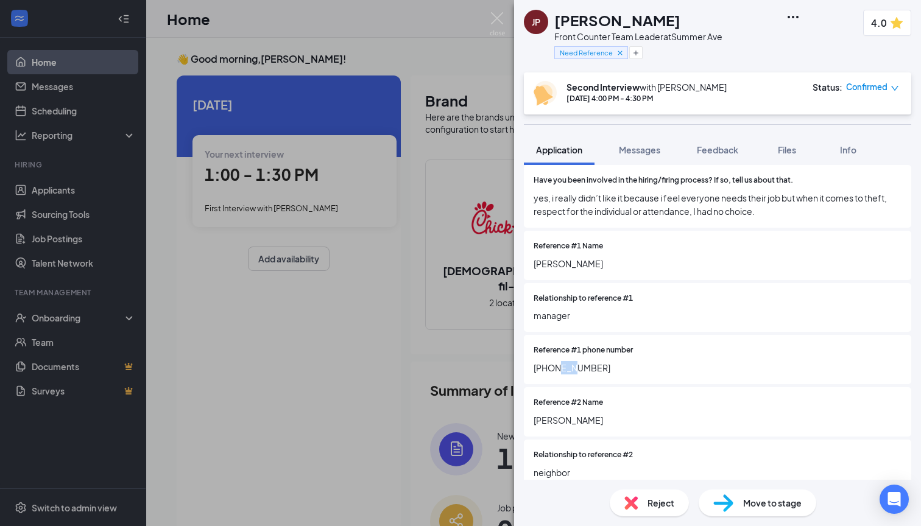
drag, startPoint x: 561, startPoint y: 334, endPoint x: 577, endPoint y: 334, distance: 15.8
click at [577, 361] on span "[PHONE_NUMBER]" at bounding box center [718, 367] width 368 height 13
click at [637, 156] on button "Messages" at bounding box center [640, 150] width 66 height 30
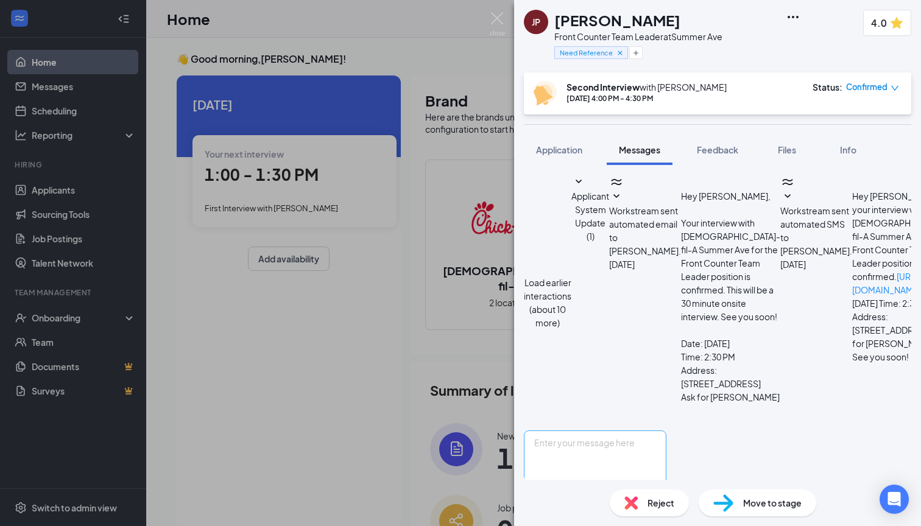
scroll to position [308, 0]
click at [666, 431] on textarea at bounding box center [595, 467] width 143 height 73
type textarea "Hey [PERSON_NAME], we are looking forward to your second interview. I am wonder…"
click at [666, 504] on button "Send" at bounding box center [655, 525] width 21 height 42
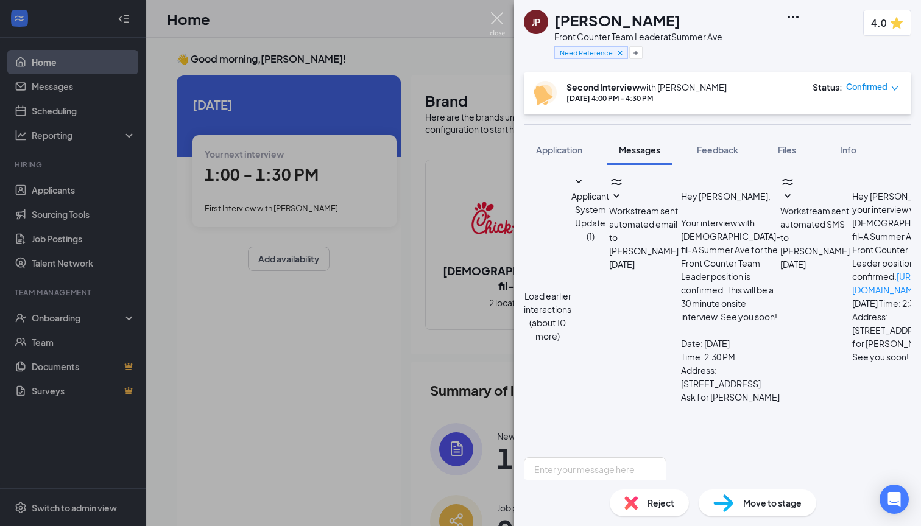
click at [501, 19] on img at bounding box center [497, 24] width 15 height 24
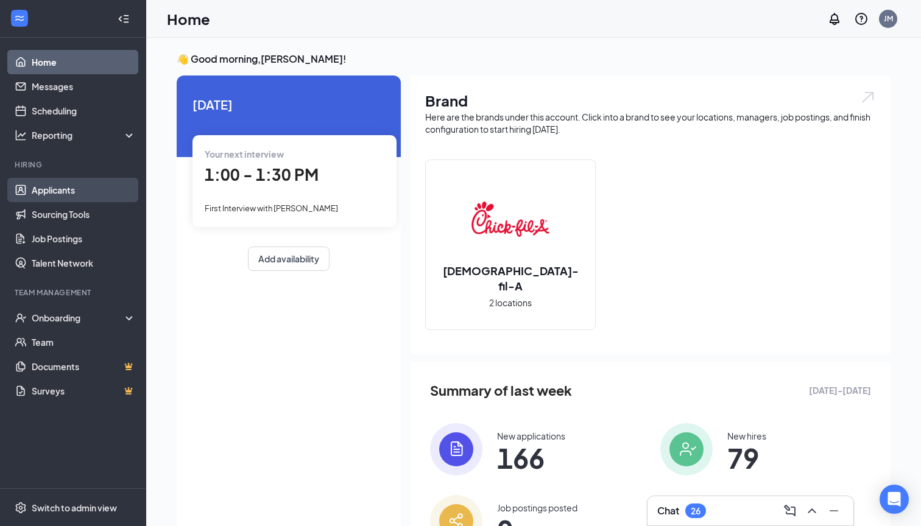
click at [85, 197] on link "Applicants" at bounding box center [84, 190] width 104 height 24
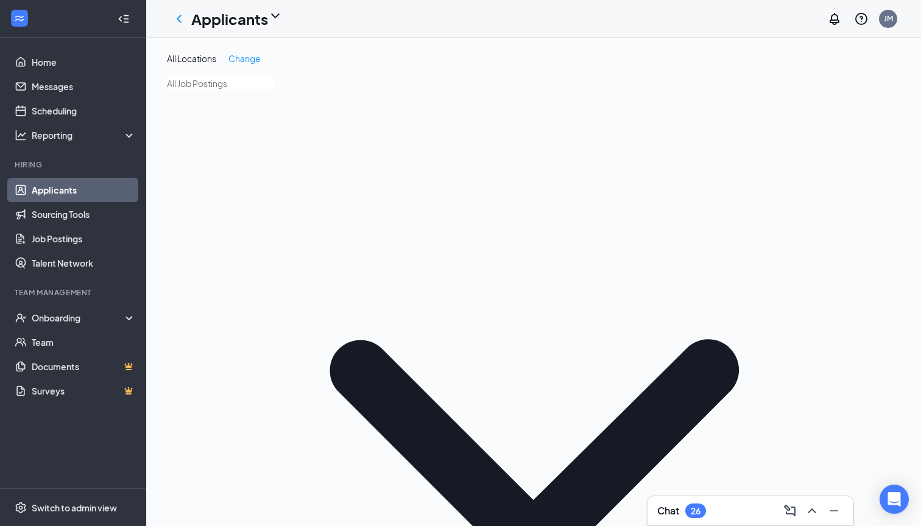
type input "[PERSON_NAME]"
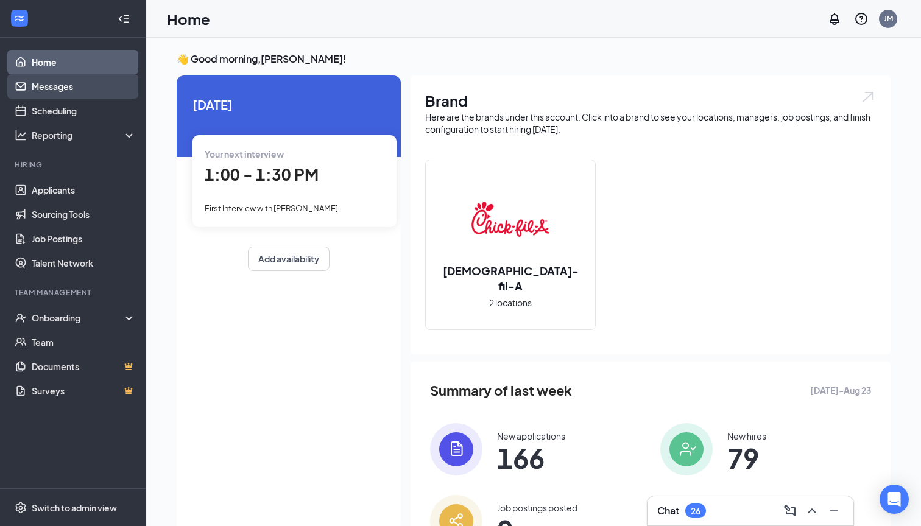
click at [73, 91] on link "Messages" at bounding box center [84, 86] width 104 height 24
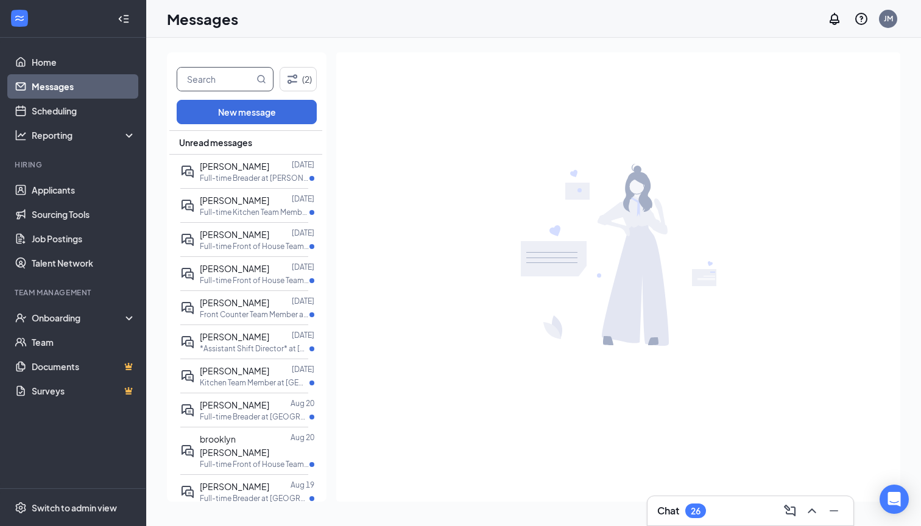
click at [227, 75] on input "text" at bounding box center [215, 79] width 77 height 23
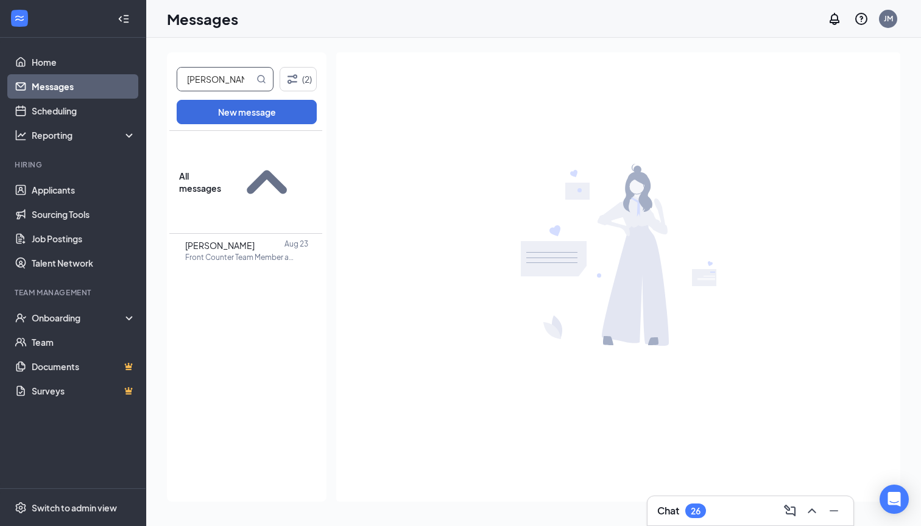
type input "[PERSON_NAME]"
drag, startPoint x: 227, startPoint y: 75, endPoint x: 246, endPoint y: 168, distance: 95.2
click at [255, 239] on div at bounding box center [270, 245] width 30 height 13
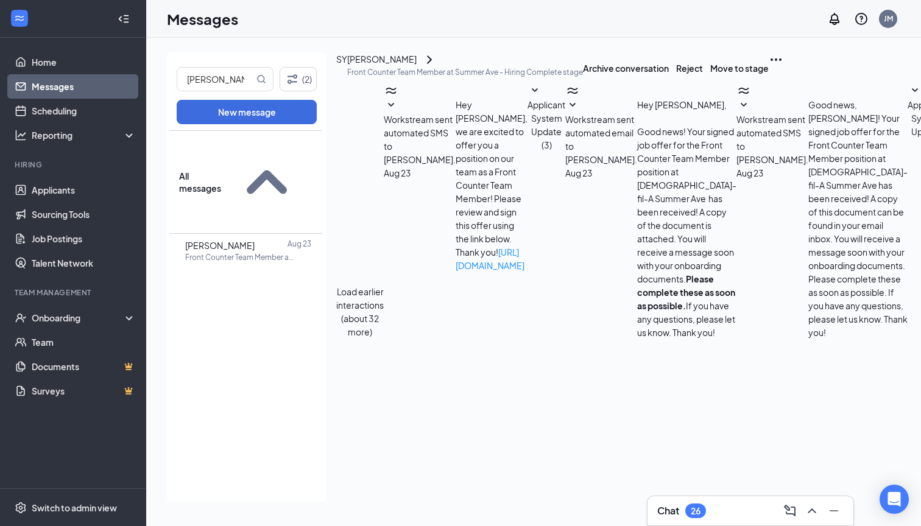
scroll to position [66, 0]
paste textarea "Lor [IPSU]! D’s Ame CoNsect adi elitse doeiusmo te INC Utlabo Etd mag A’e admin…"
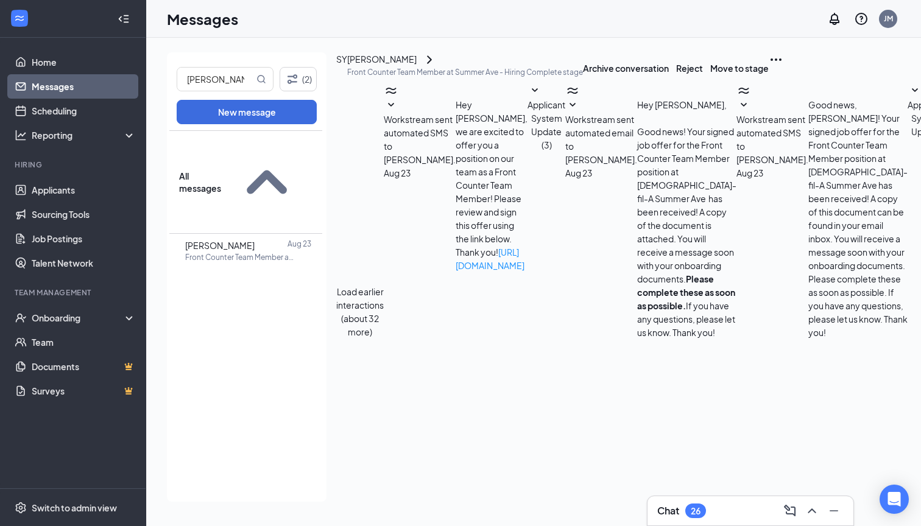
scroll to position [202, 0]
drag, startPoint x: 431, startPoint y: 406, endPoint x: 452, endPoint y: 406, distance: 21.3
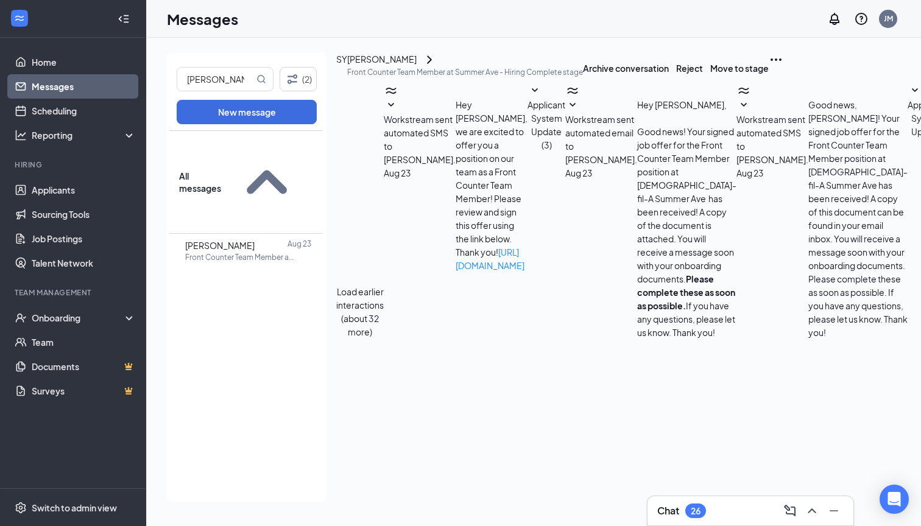
type textarea "Hey Selena! I’m Jon McGuirt the talent director at CFA Summer Ave and I’m excit…"
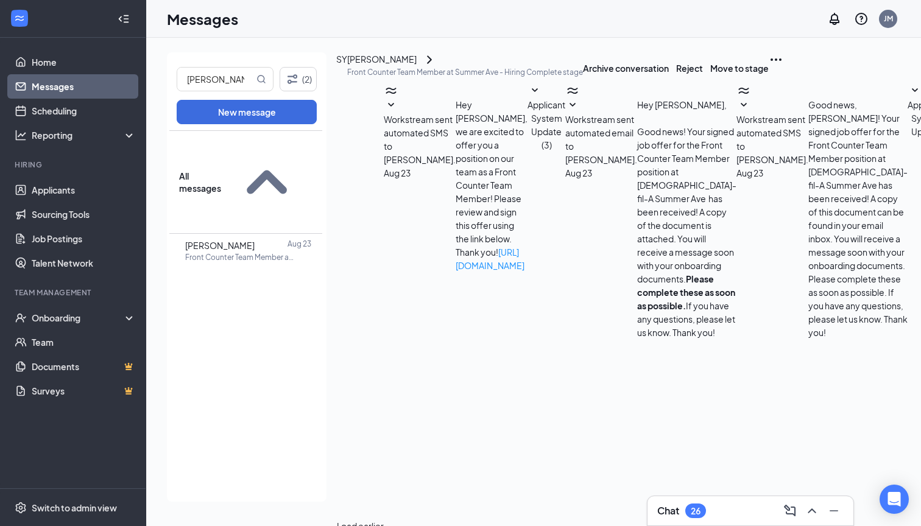
scroll to position [0, 0]
drag, startPoint x: 709, startPoint y: 349, endPoint x: 498, endPoint y: 138, distance: 298.1
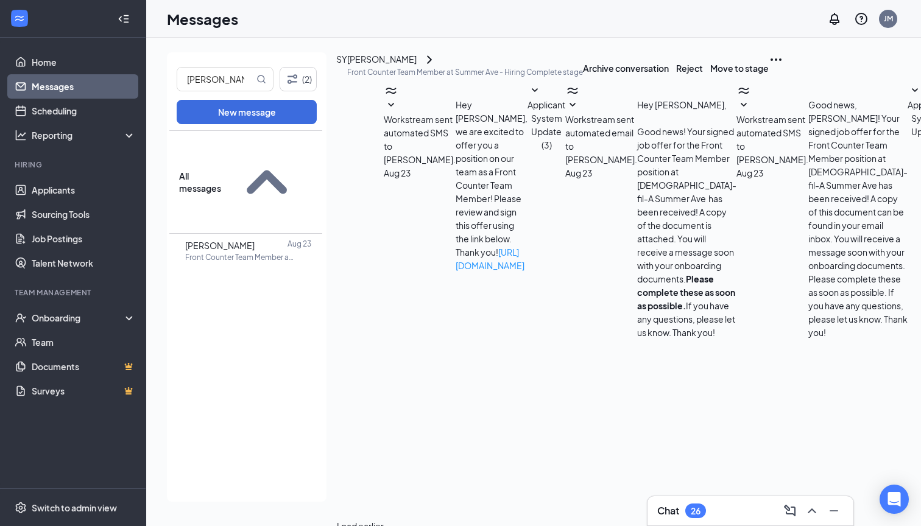
copy span "Hey Selena! I’m Jon McGuirt the talent director at CFA Summer Ave and I’m excit…"
paste textarea "Hey Selena! I’m Jon McGuirt the talent director at CFA Summer Ave and I’m excit…"
type textarea "Hey Selena! I’m Jon McGuirt the talent director at CFA Summer Ave and I’m excit…"
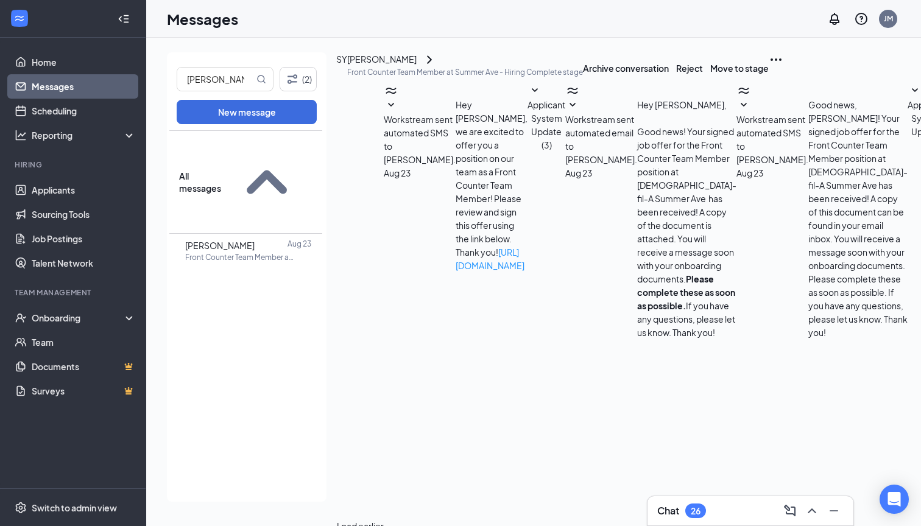
checkbox input "true"
checkbox input "false"
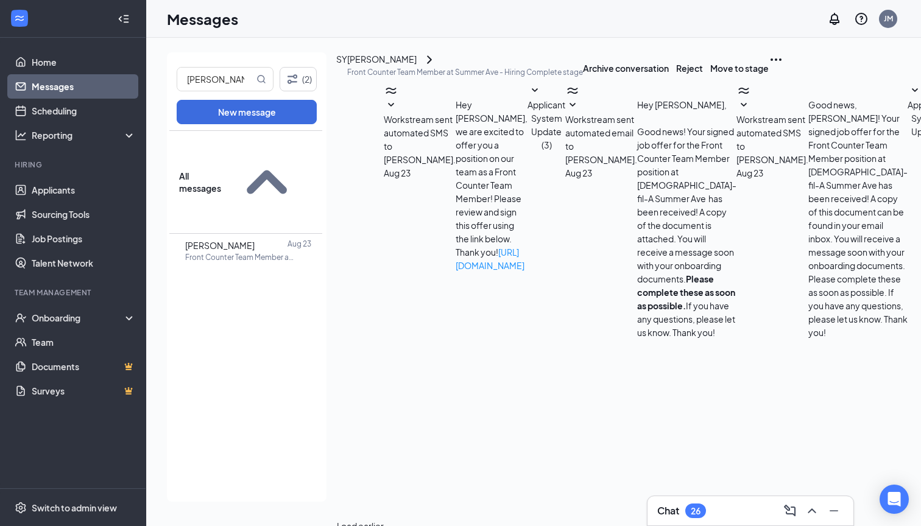
scroll to position [676, 0]
click at [244, 76] on input "Selena" at bounding box center [215, 79] width 77 height 23
type input "mcc"
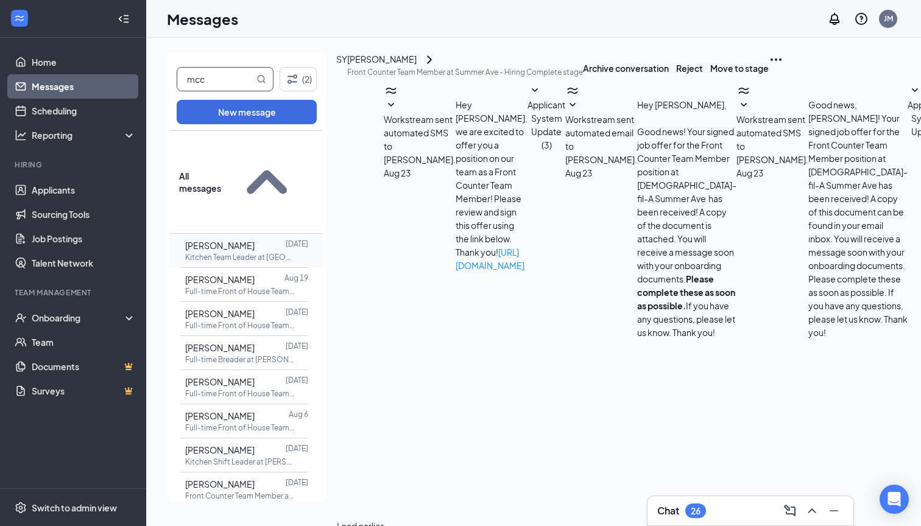
click at [229, 252] on p "Kitchen Team Leader at Summer Ave" at bounding box center [240, 257] width 110 height 10
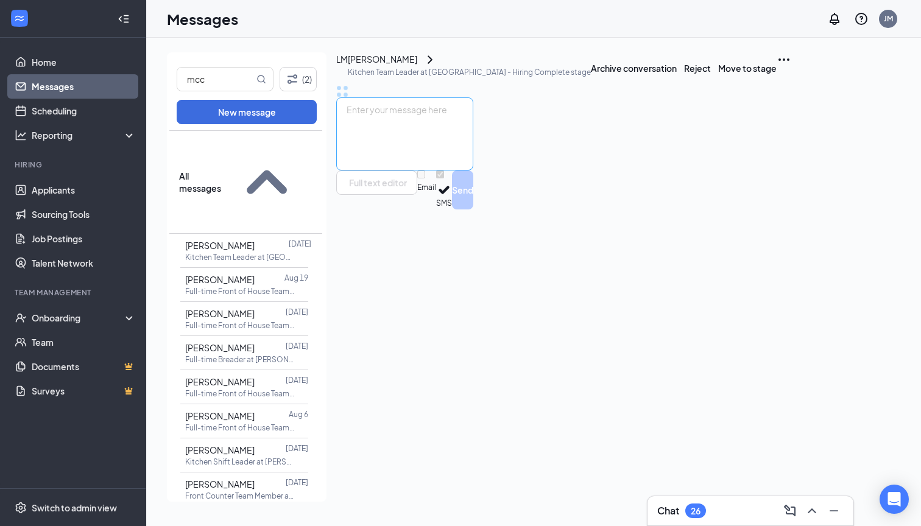
scroll to position [66, 0]
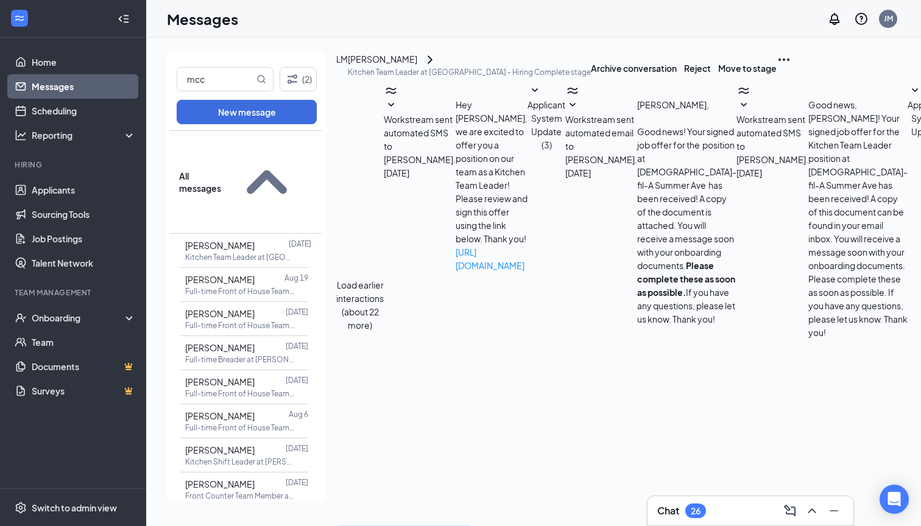
paste textarea "Hey [NAME]! I’m Jon McGuirt the talent director at CFA Summer Ave and I’m excit…"
type textarea "Hey [NAME]! I’m Jon McGuirt the talent director at CFA Summer Ave and I’m excit…"
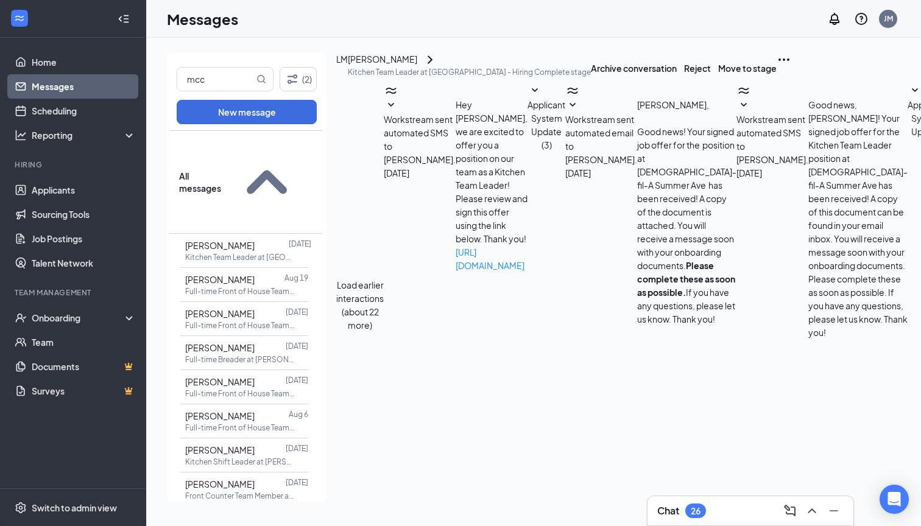
checkbox input "true"
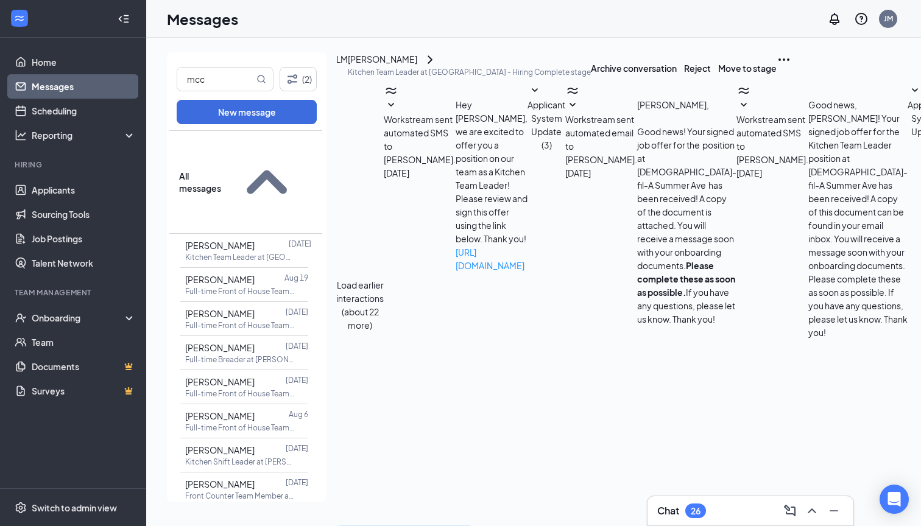
scroll to position [0, 0]
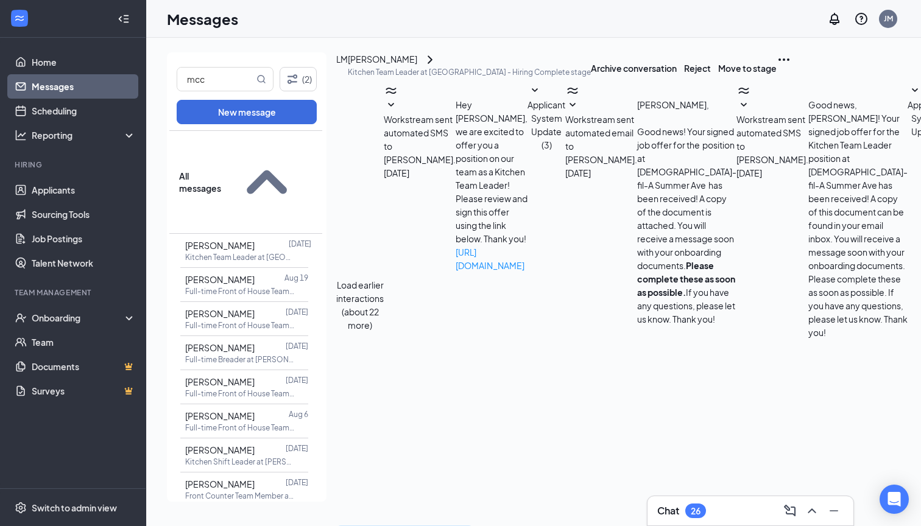
scroll to position [0, 0]
type textarea "Hey LaShanta! I’m Jon McGuirt the talent director at CFA Summer Ave and I’m exc…"
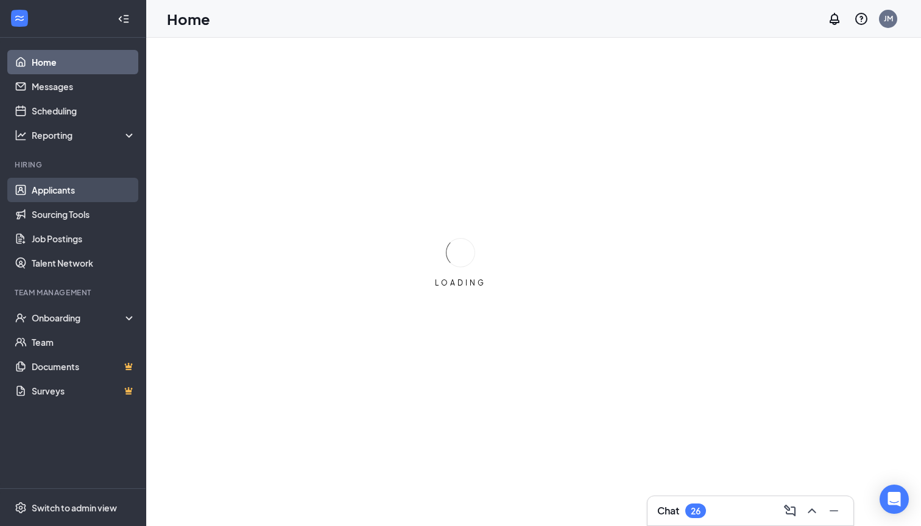
click at [66, 189] on link "Applicants" at bounding box center [84, 190] width 104 height 24
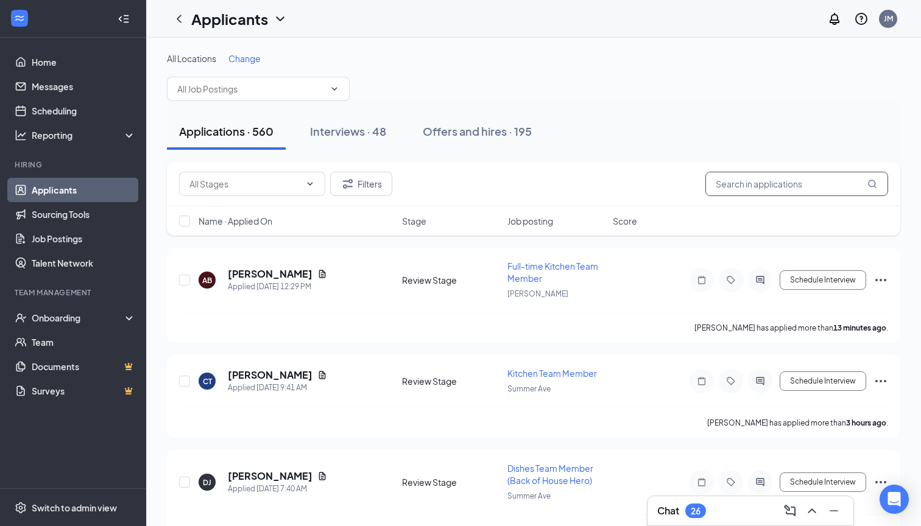
click at [769, 183] on input "text" at bounding box center [796, 184] width 183 height 24
type input "speed"
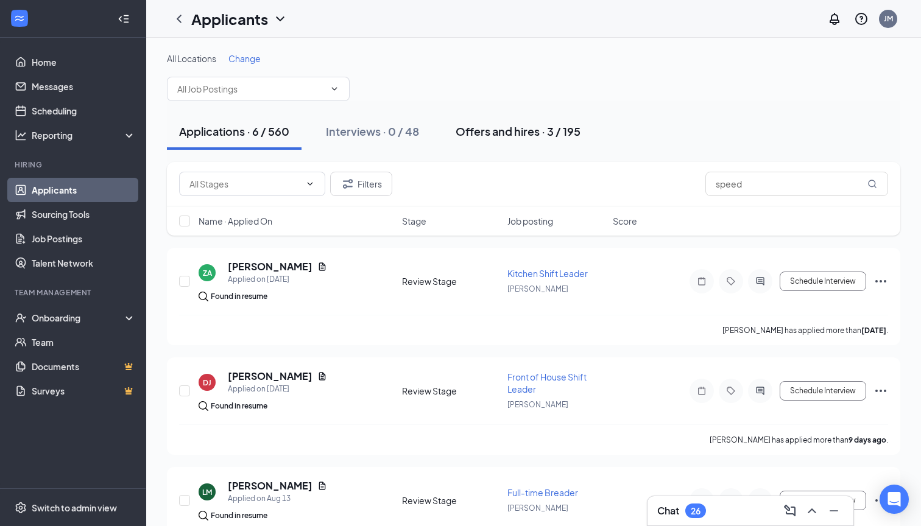
click at [473, 130] on div "Offers and hires · 3 / 195" at bounding box center [518, 131] width 125 height 15
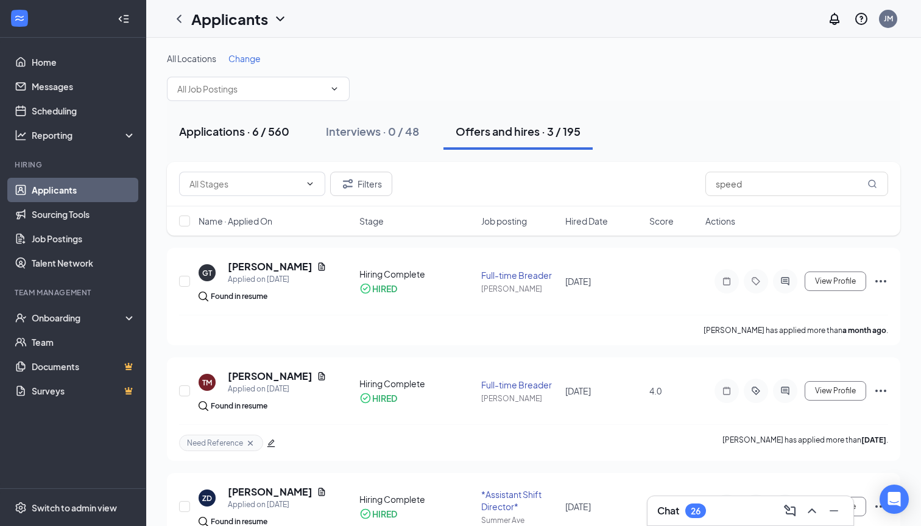
click at [263, 122] on button "Applications · 6 / 560" at bounding box center [234, 131] width 135 height 37
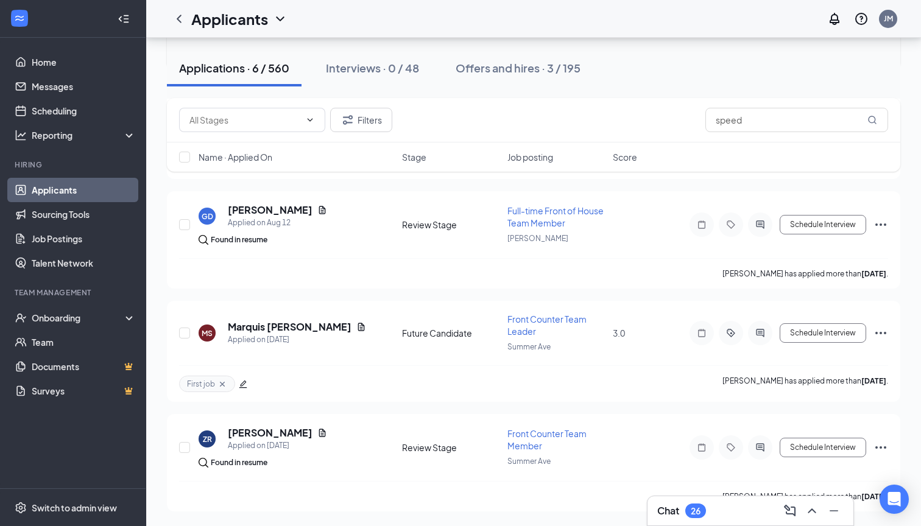
scroll to position [386, 0]
click at [289, 327] on h5 "Marquis [PERSON_NAME]" at bounding box center [290, 326] width 124 height 13
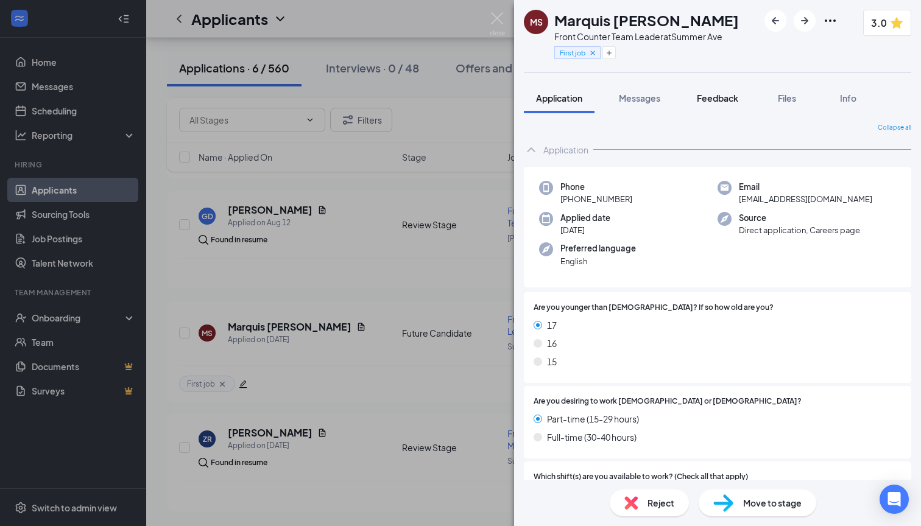
click at [708, 107] on button "Feedback" at bounding box center [718, 98] width 66 height 30
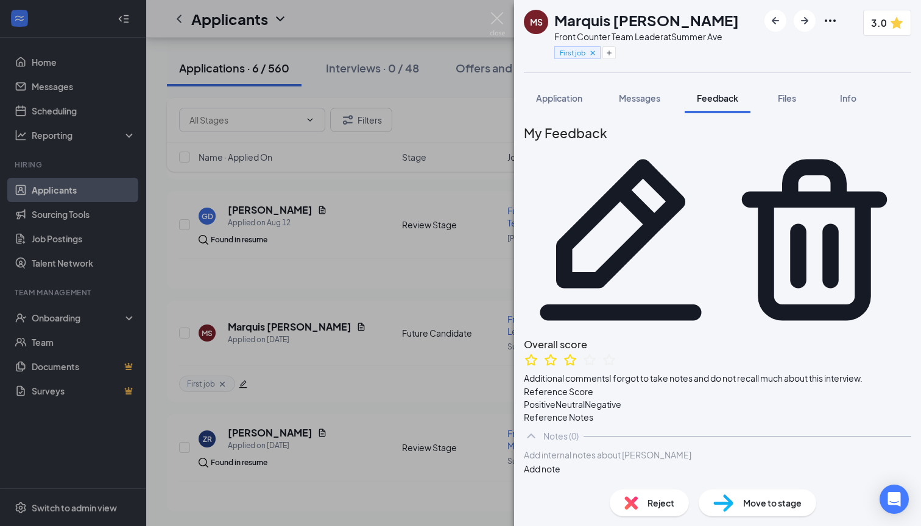
click at [478, 257] on div "[PERSON_NAME] Front Counter Team Leader at Summer Ave First job 3.0 Application…" at bounding box center [460, 263] width 921 height 526
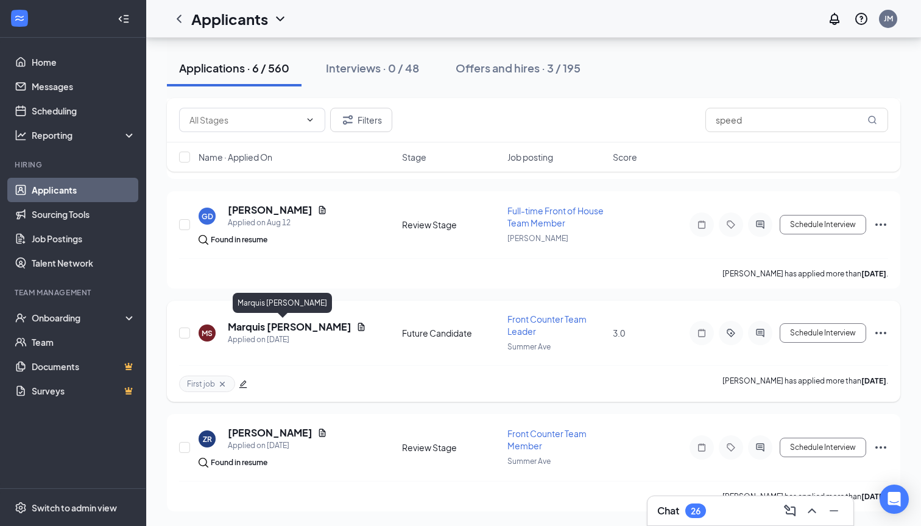
click at [252, 323] on h5 "Marquis [PERSON_NAME]" at bounding box center [290, 326] width 124 height 13
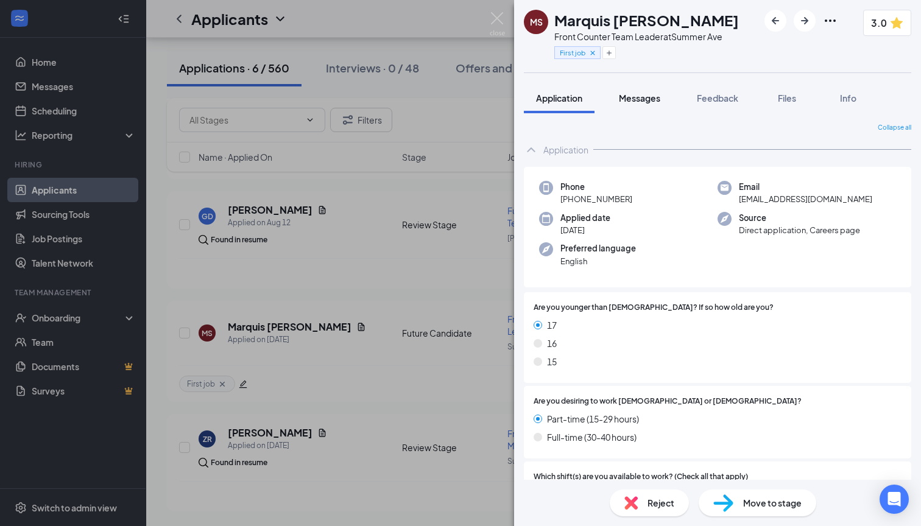
click at [635, 103] on span "Messages" at bounding box center [639, 98] width 41 height 11
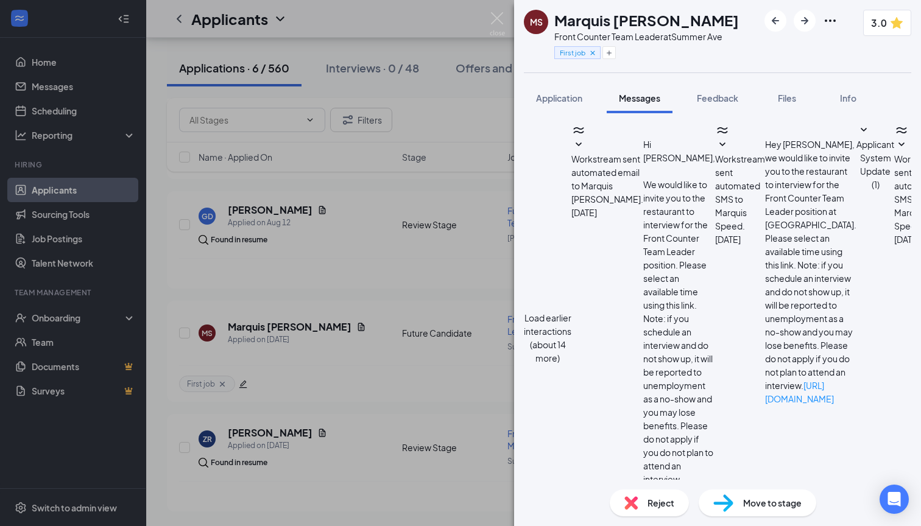
scroll to position [299, 0]
click at [456, 297] on div "[PERSON_NAME] Front Counter Team Leader at Summer Ave First job 3.0 Application…" at bounding box center [460, 263] width 921 height 526
